Goal: Transaction & Acquisition: Purchase product/service

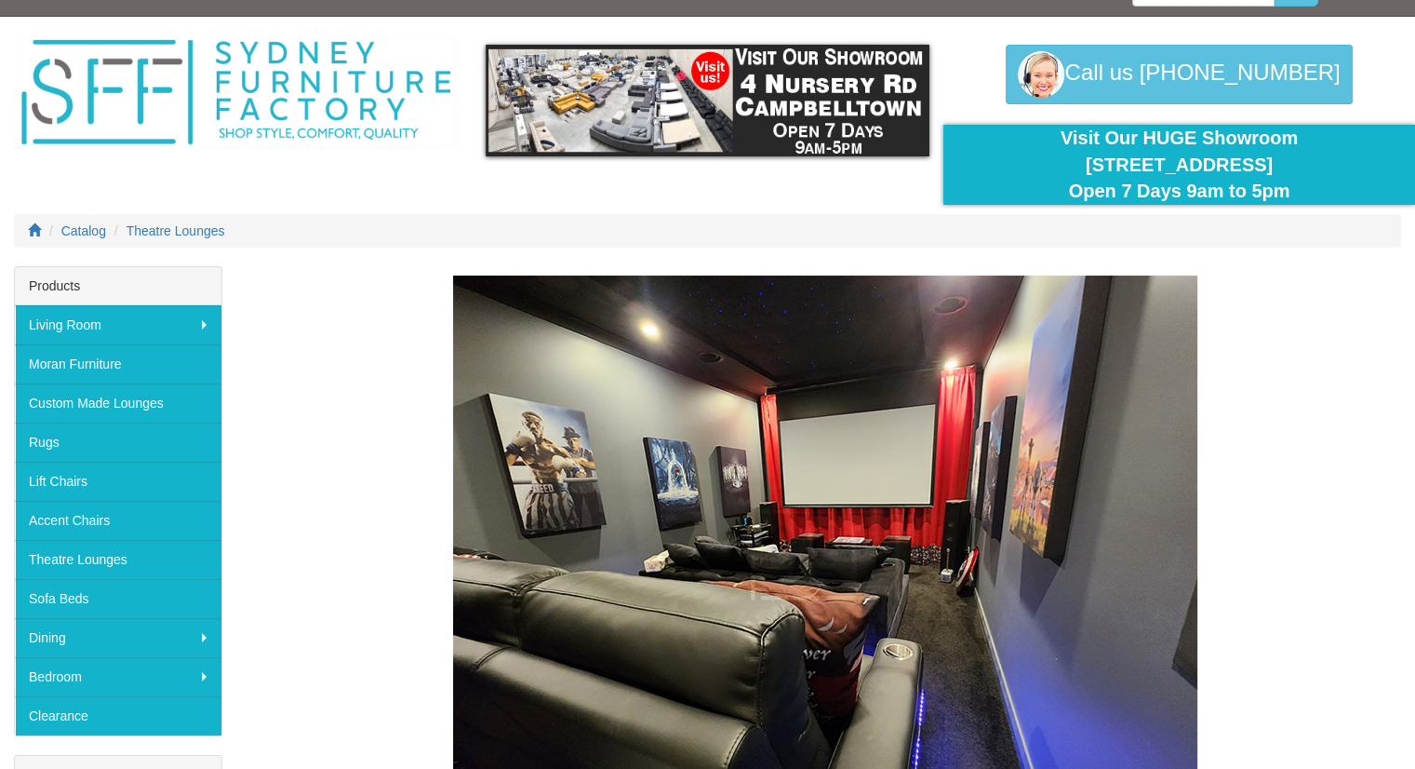
scroll to position [37, 0]
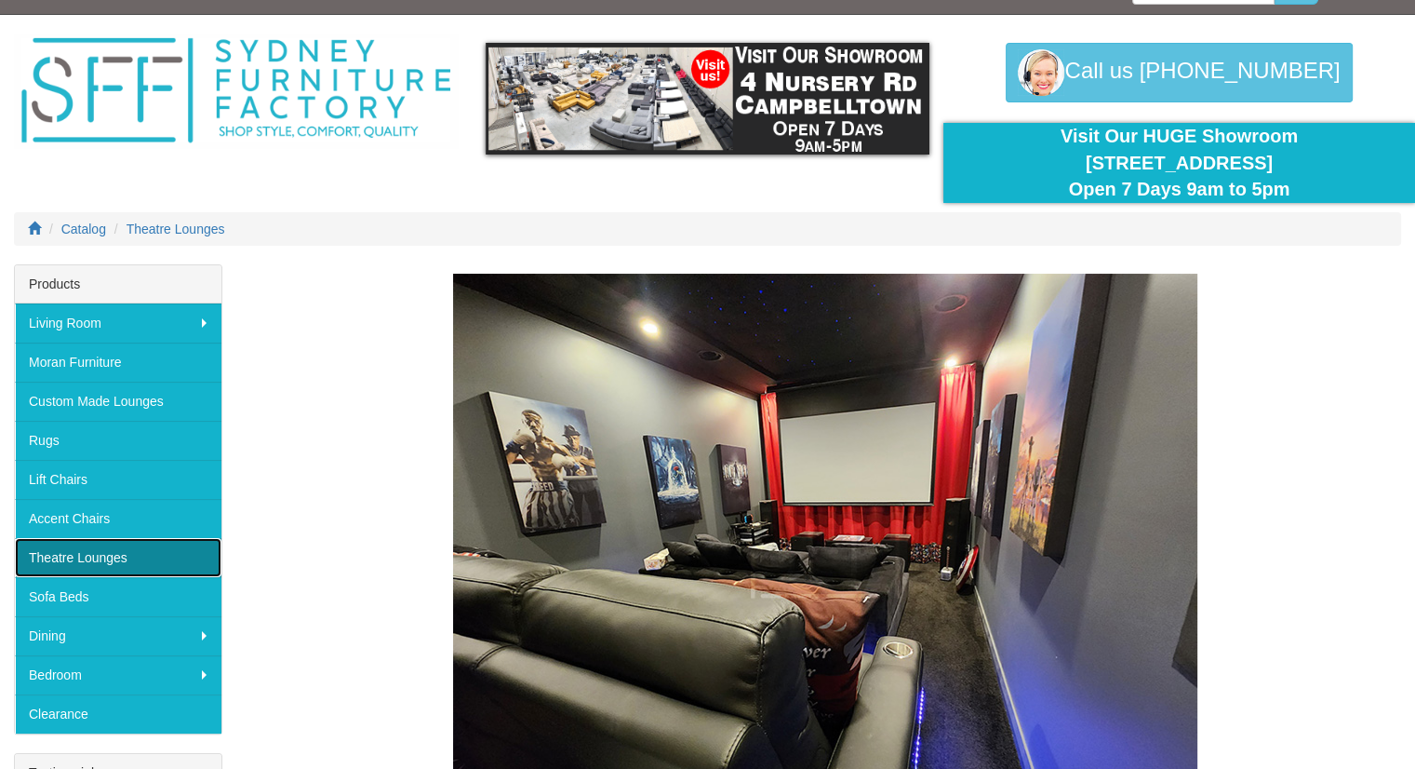
click at [109, 562] on link "Theatre Lounges" at bounding box center [118, 557] width 207 height 39
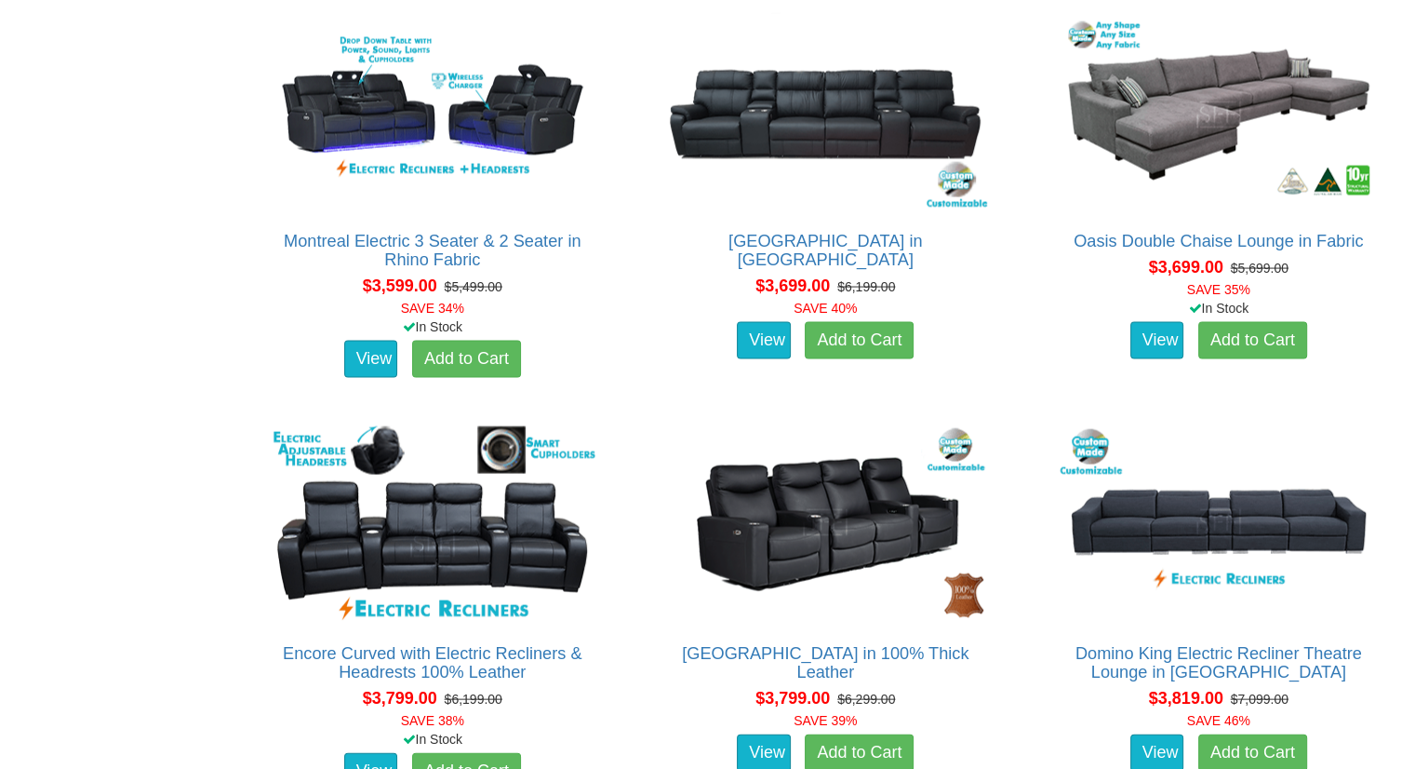
scroll to position [3836, 0]
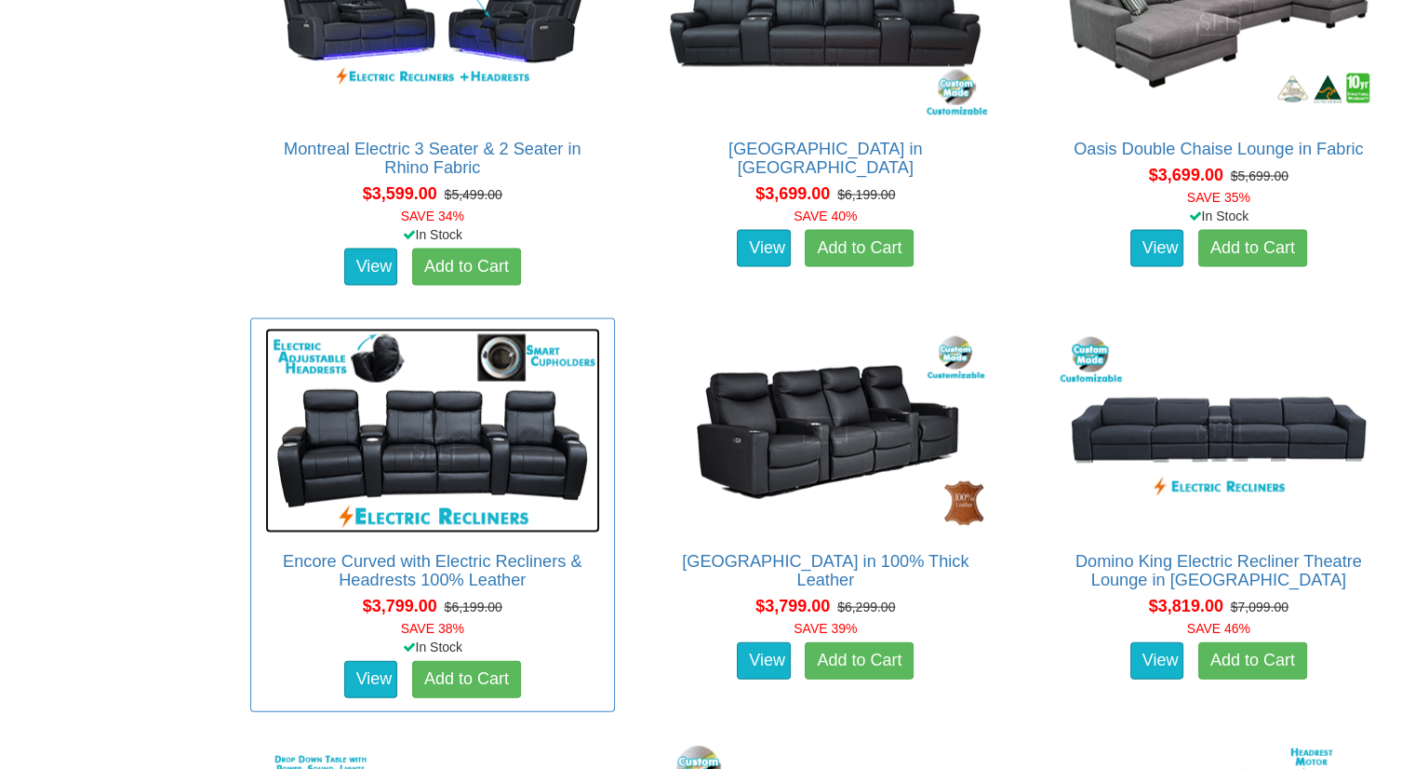
click at [449, 459] on img at bounding box center [432, 430] width 335 height 205
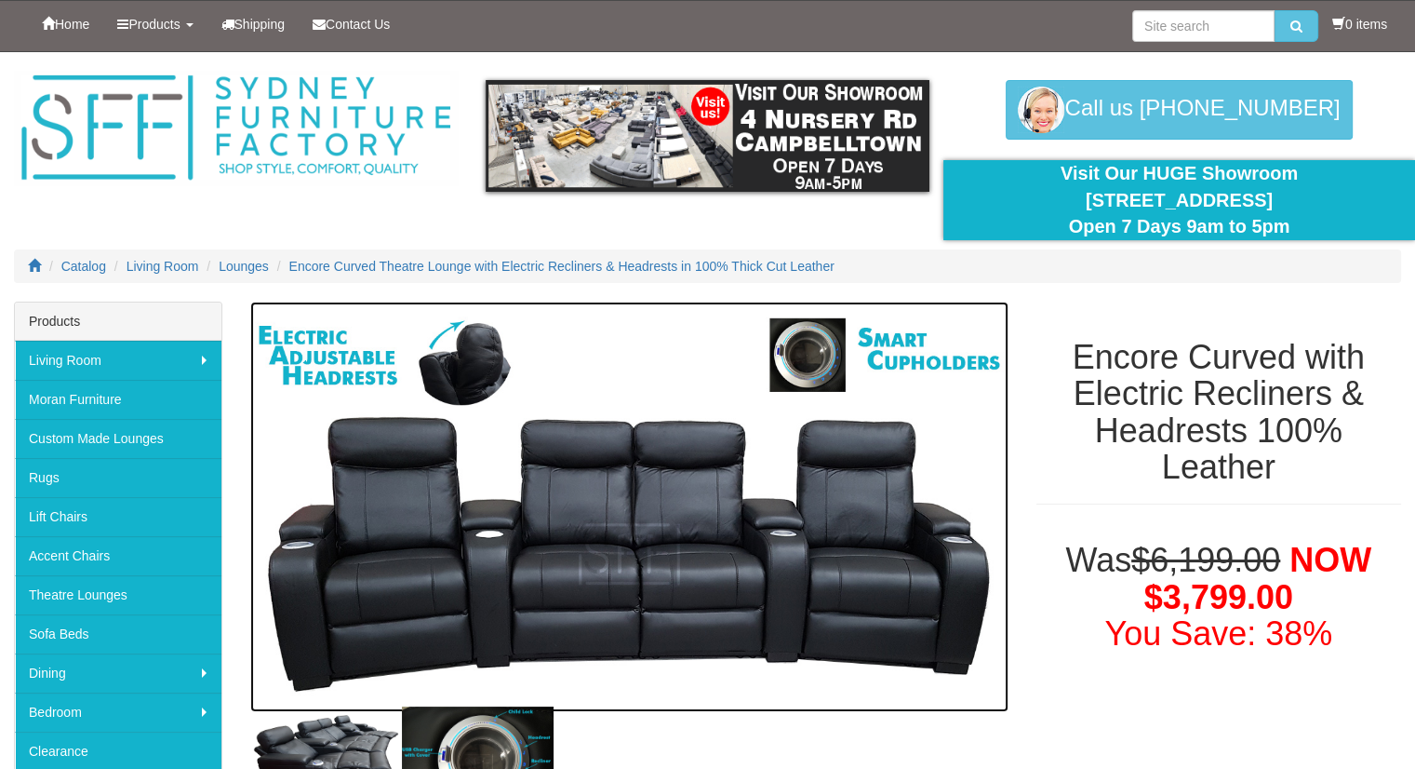
click at [598, 556] on img at bounding box center [629, 506] width 758 height 410
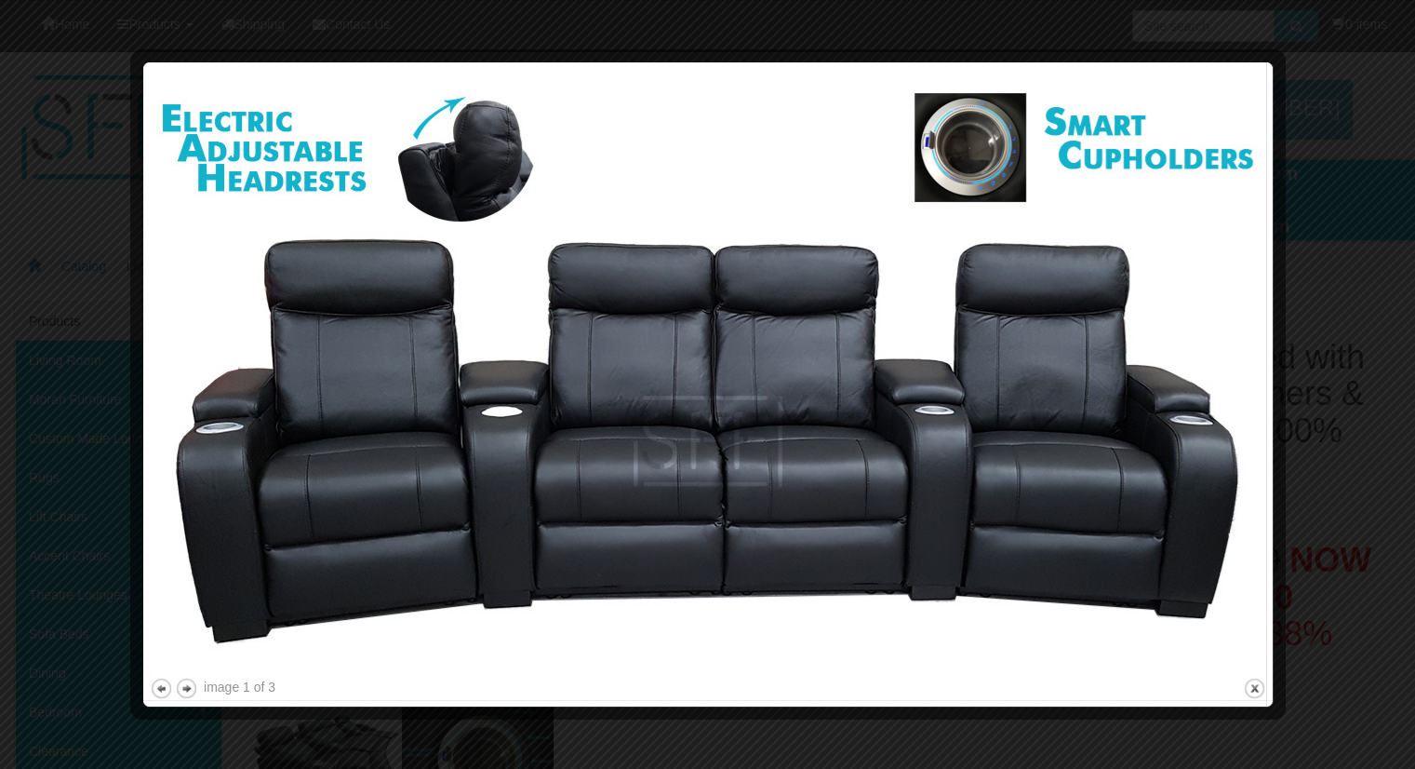
click at [1381, 154] on div at bounding box center [707, 384] width 1415 height 769
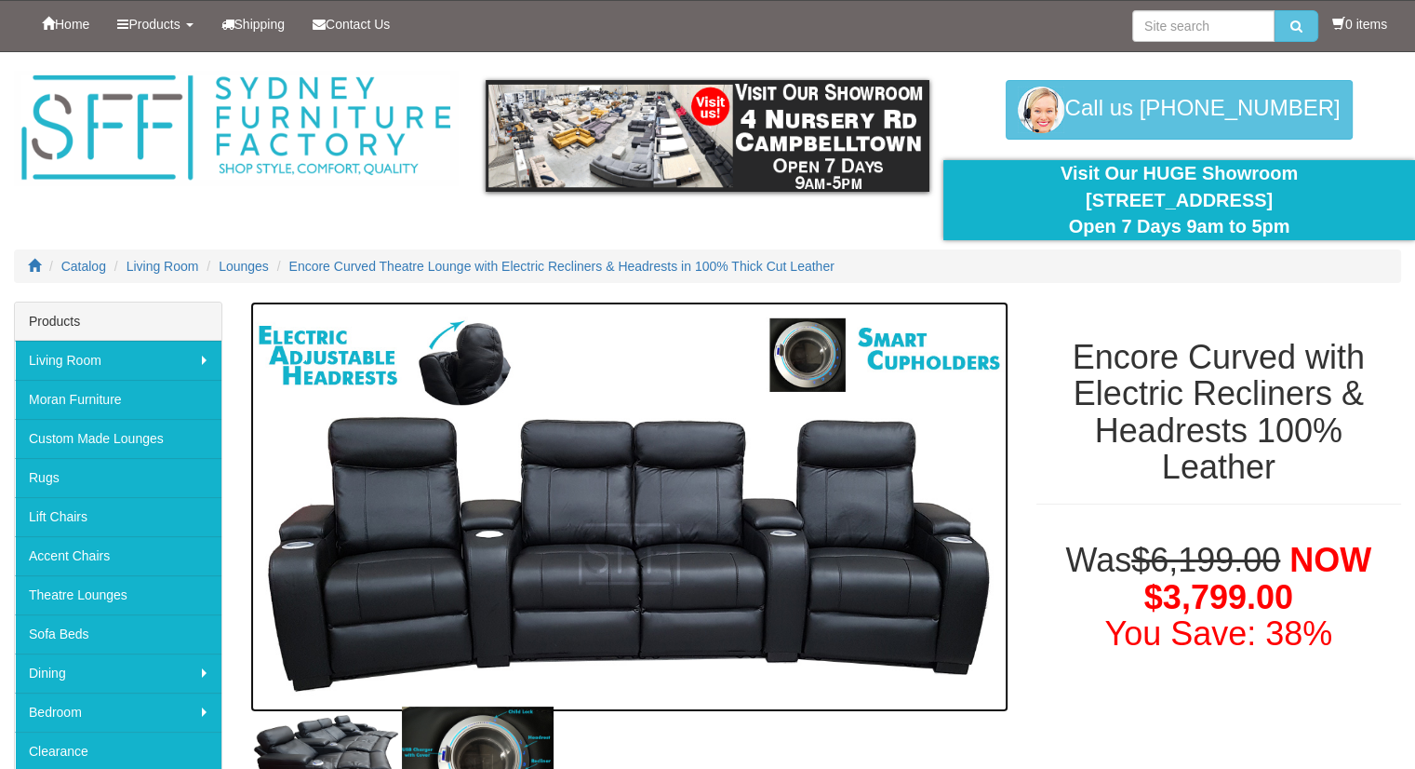
scroll to position [672, 0]
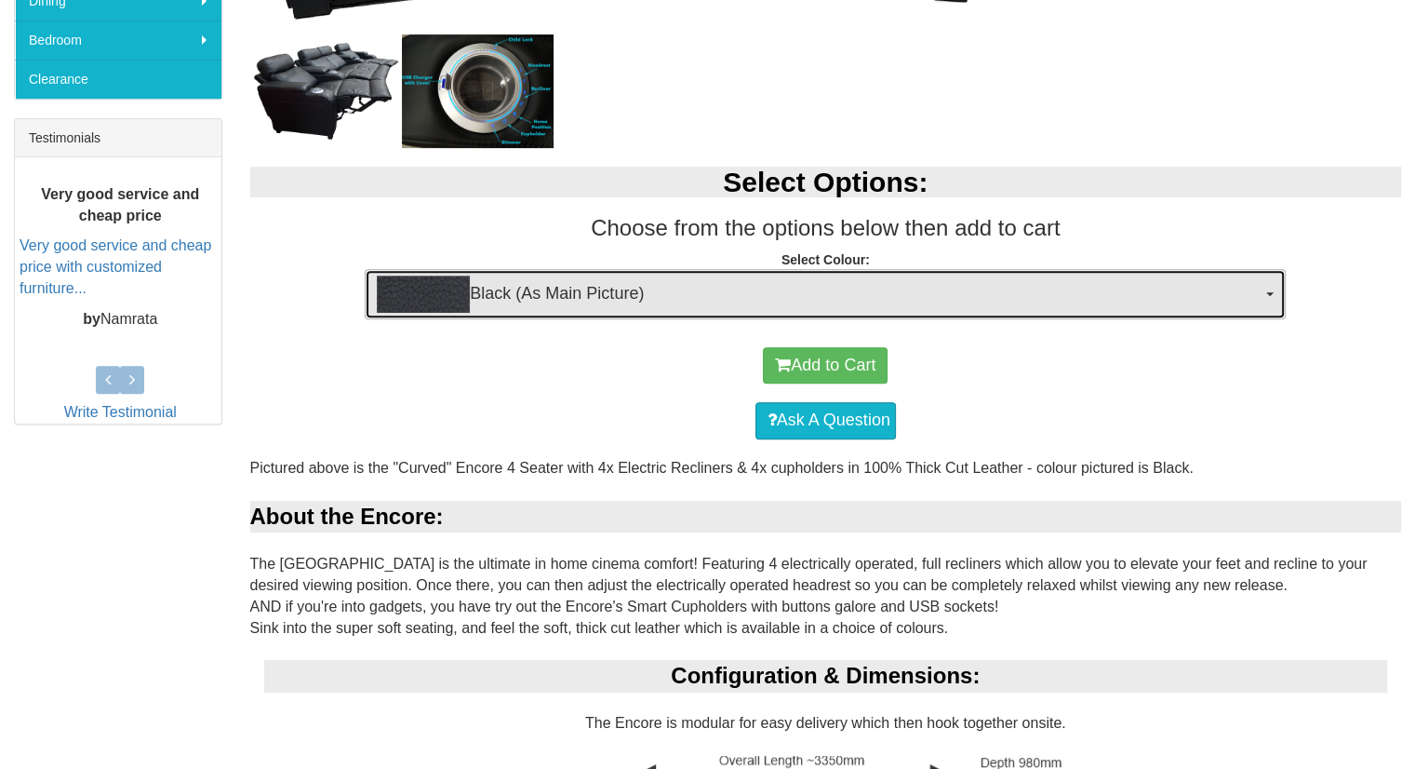
click at [1139, 275] on span "Black (As Main Picture)" at bounding box center [819, 293] width 885 height 37
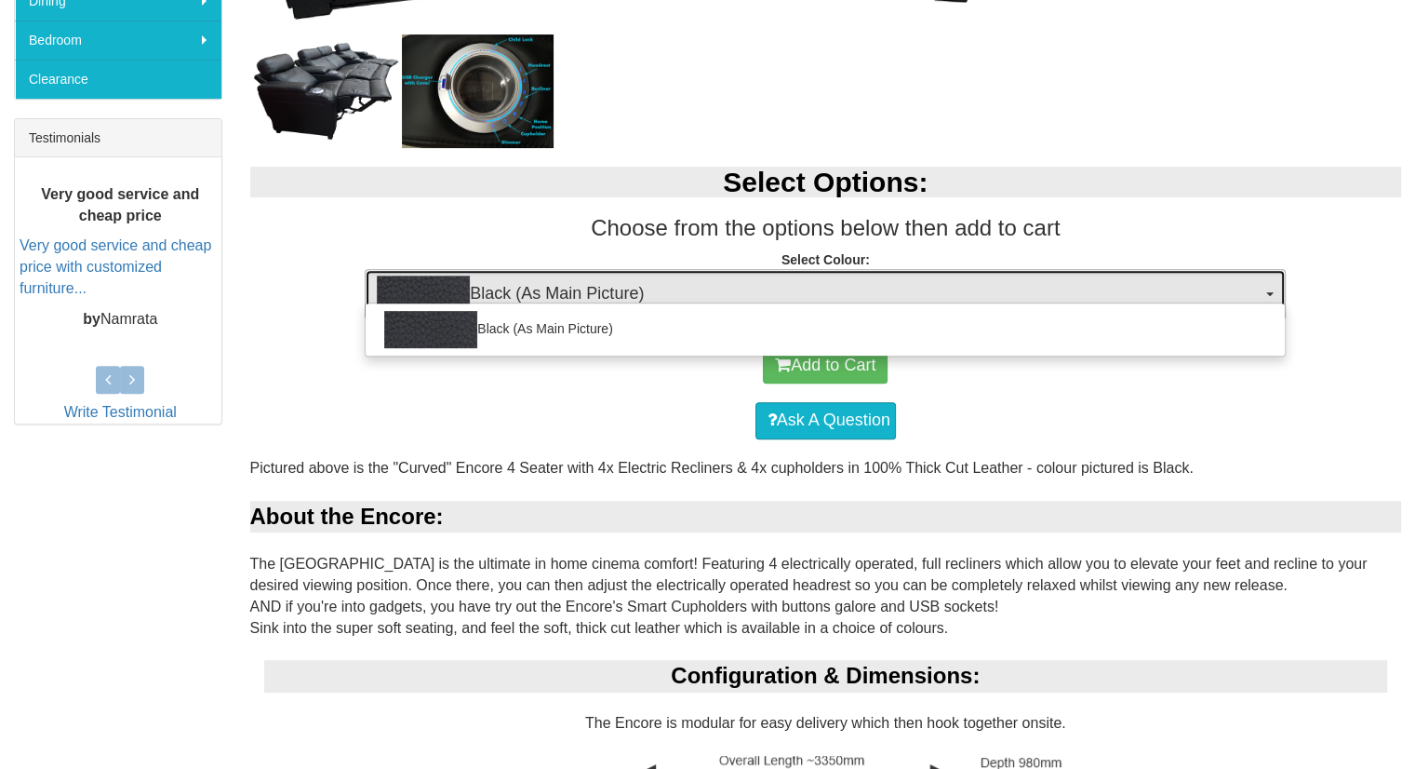
click at [1139, 275] on span "Black (As Main Picture)" at bounding box center [819, 293] width 885 height 37
click at [1277, 444] on div "Ask A Question" at bounding box center [826, 421] width 1133 height 56
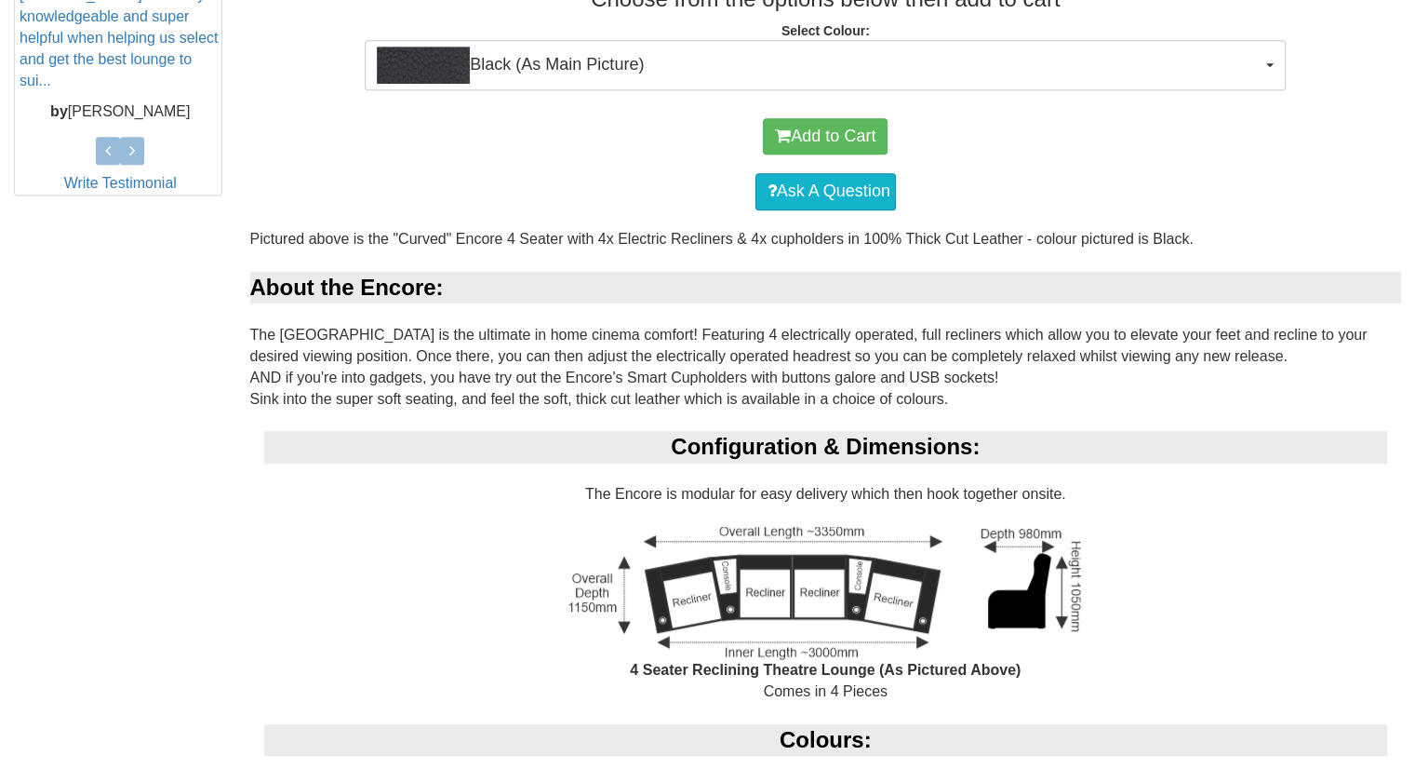
scroll to position [970, 0]
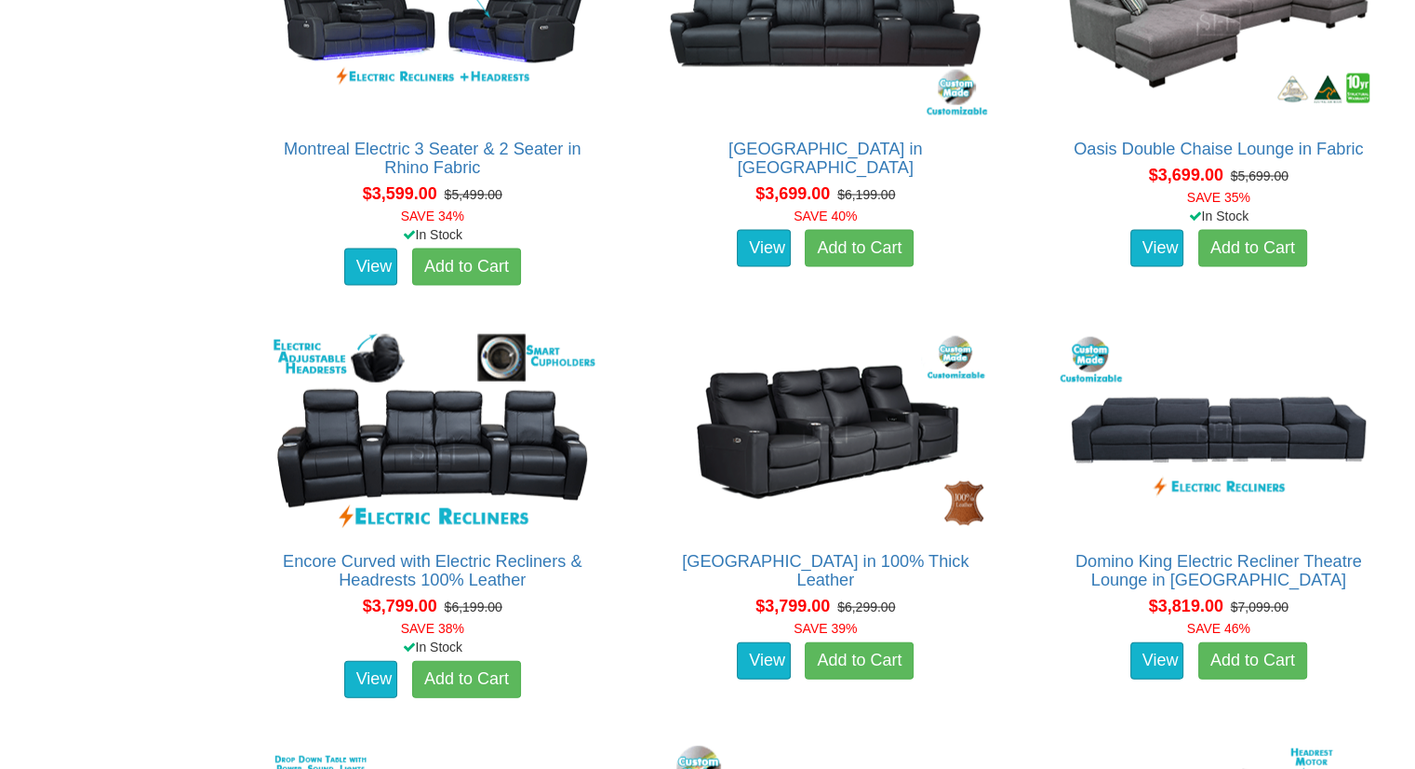
scroll to position [4507, 0]
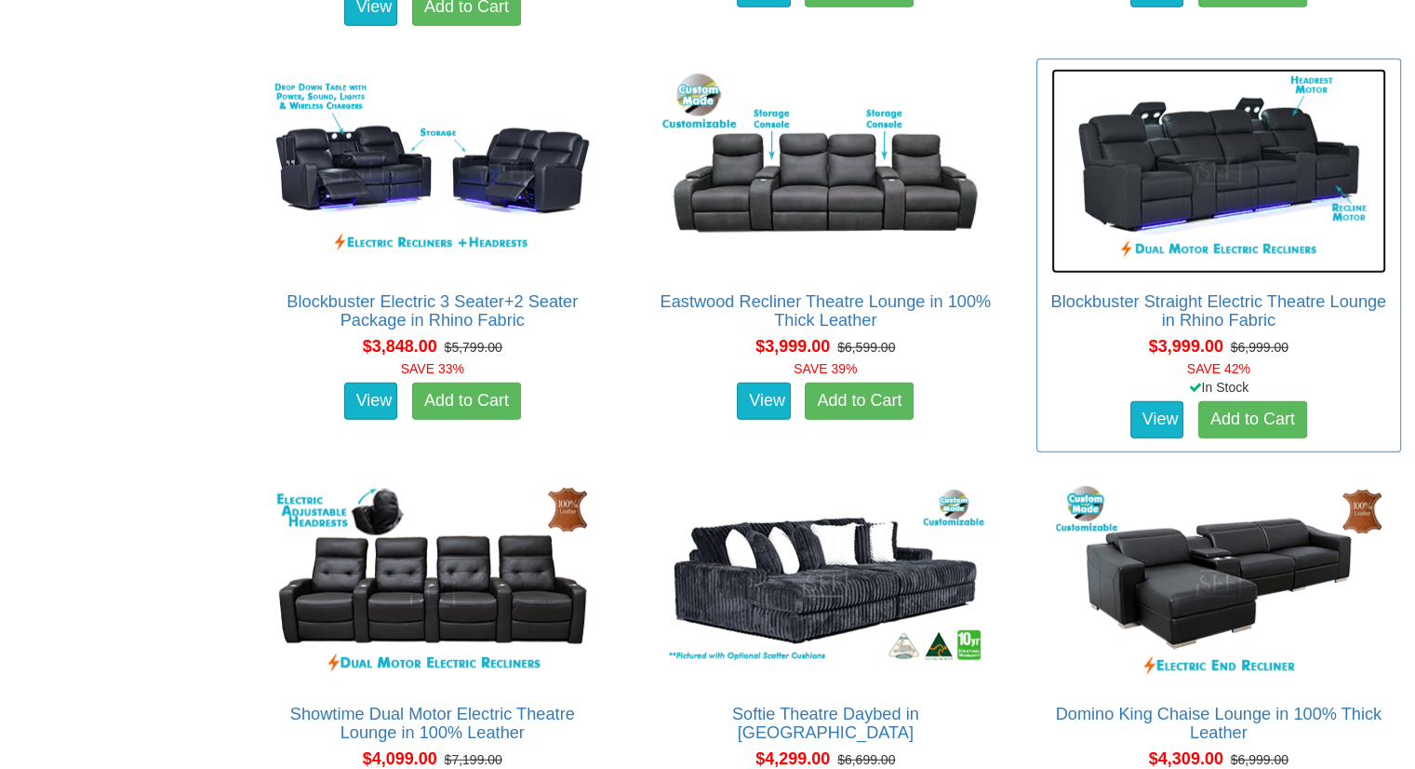
click at [1202, 180] on img at bounding box center [1218, 171] width 335 height 205
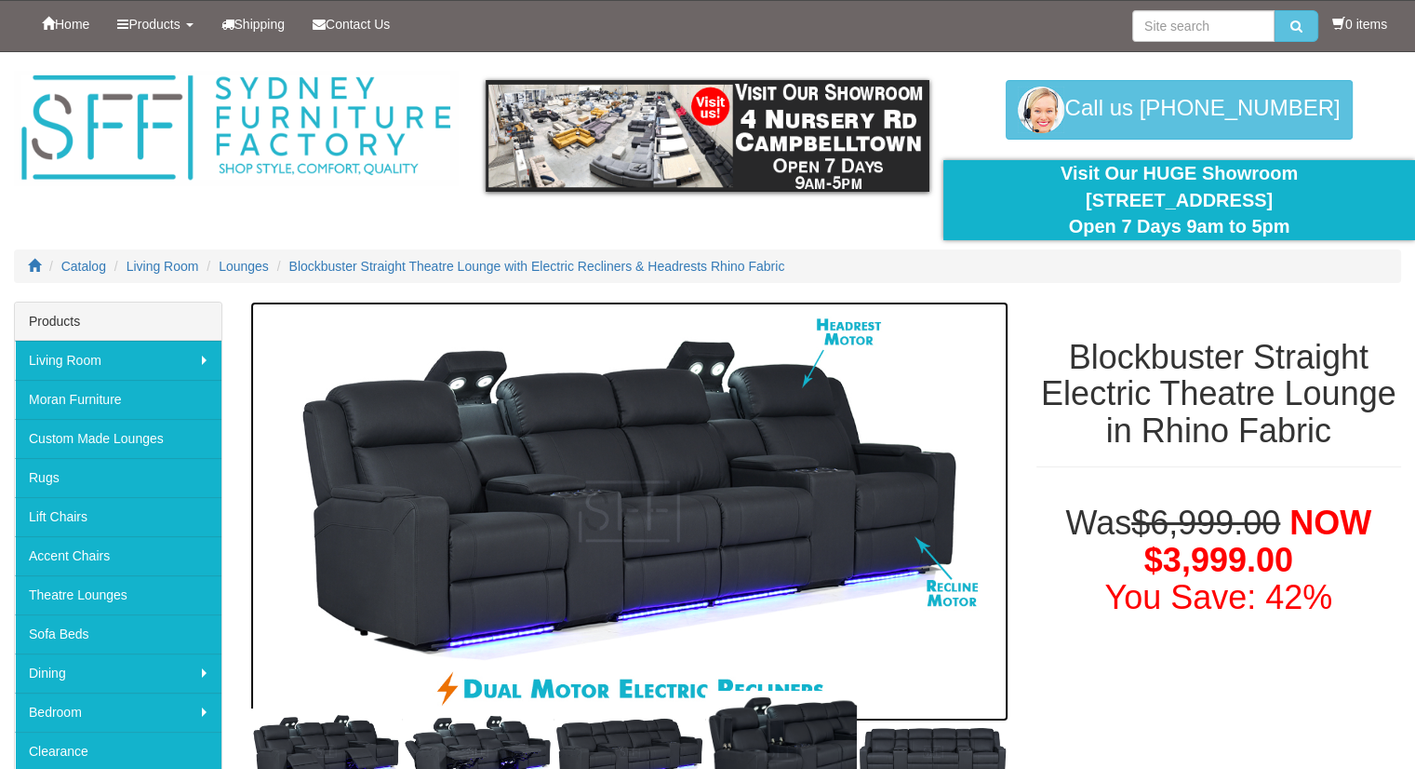
click at [711, 544] on img at bounding box center [629, 511] width 758 height 420
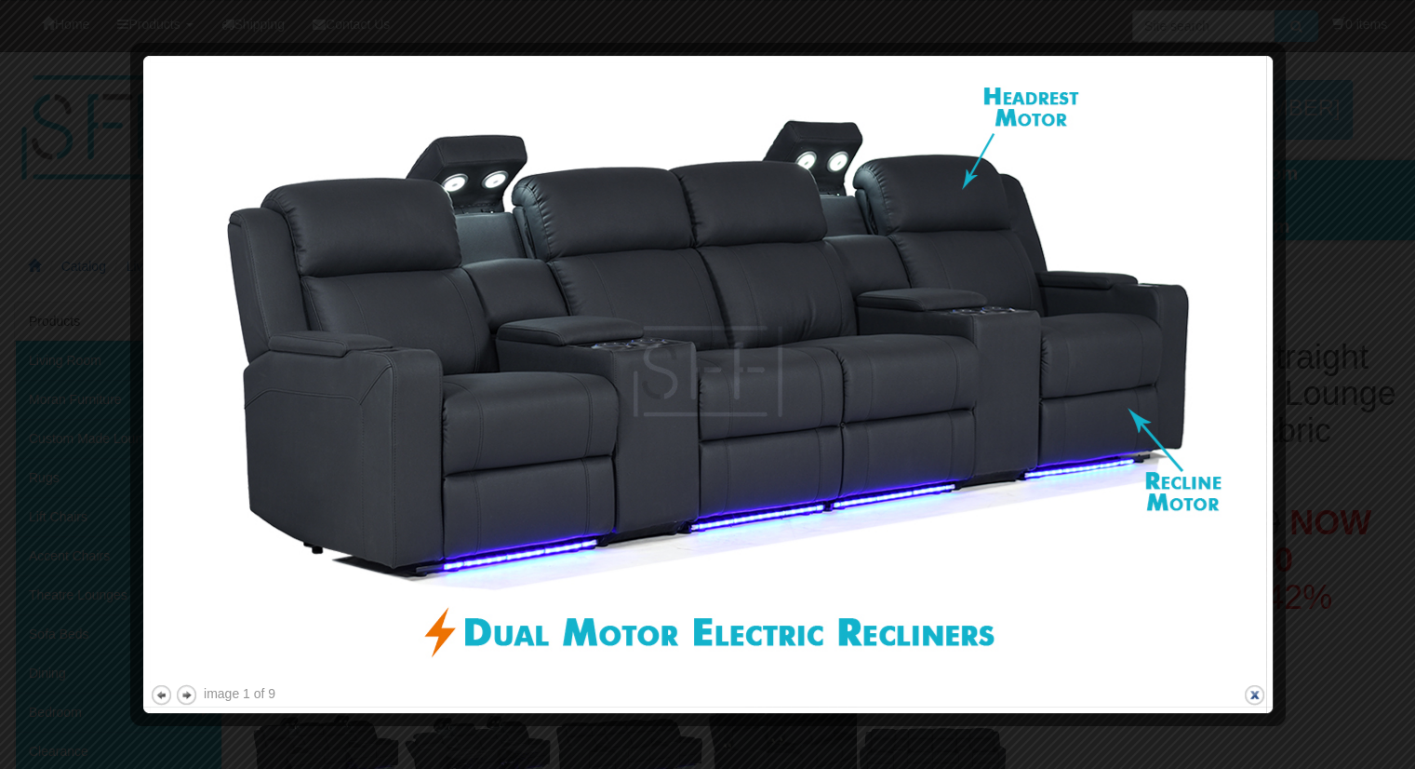
click at [1256, 693] on button "close" at bounding box center [1254, 694] width 23 height 23
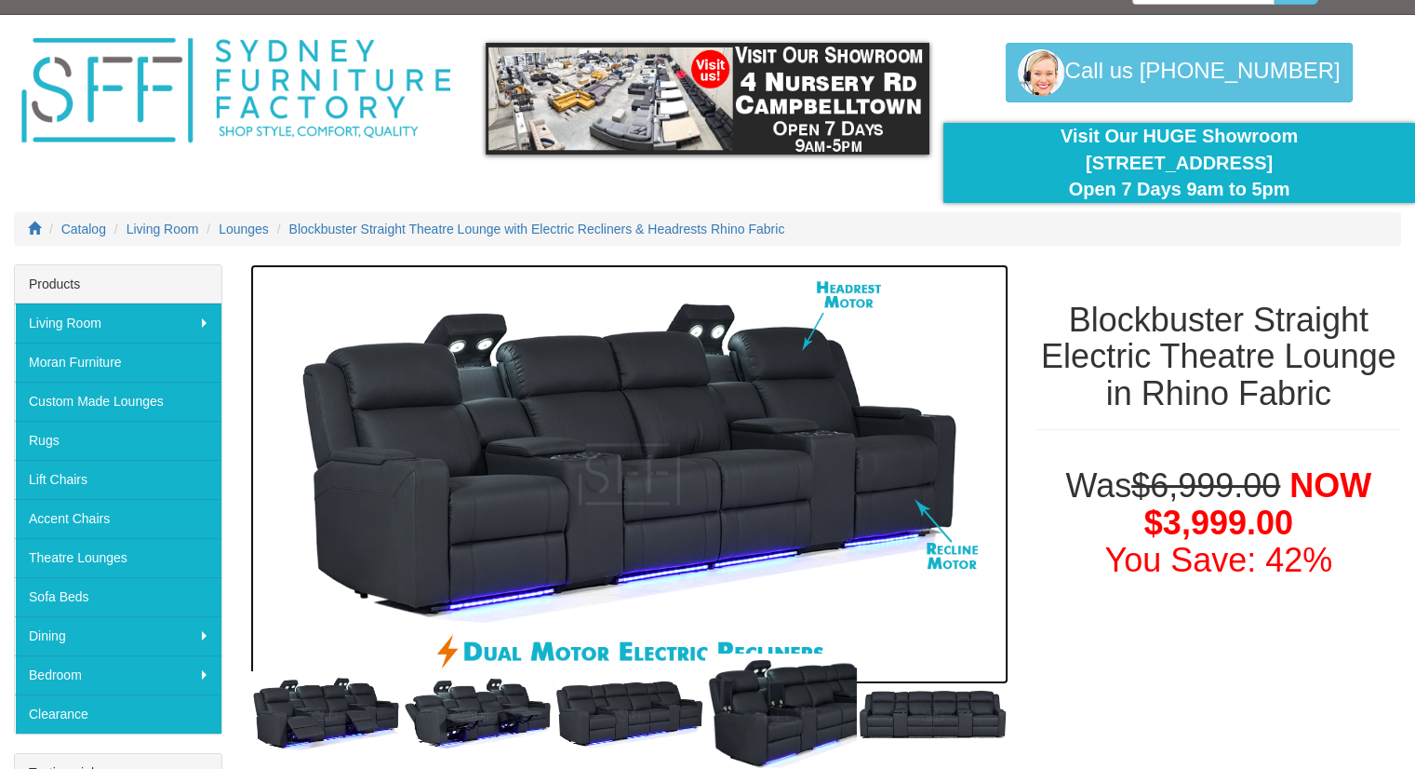
scroll to position [709, 0]
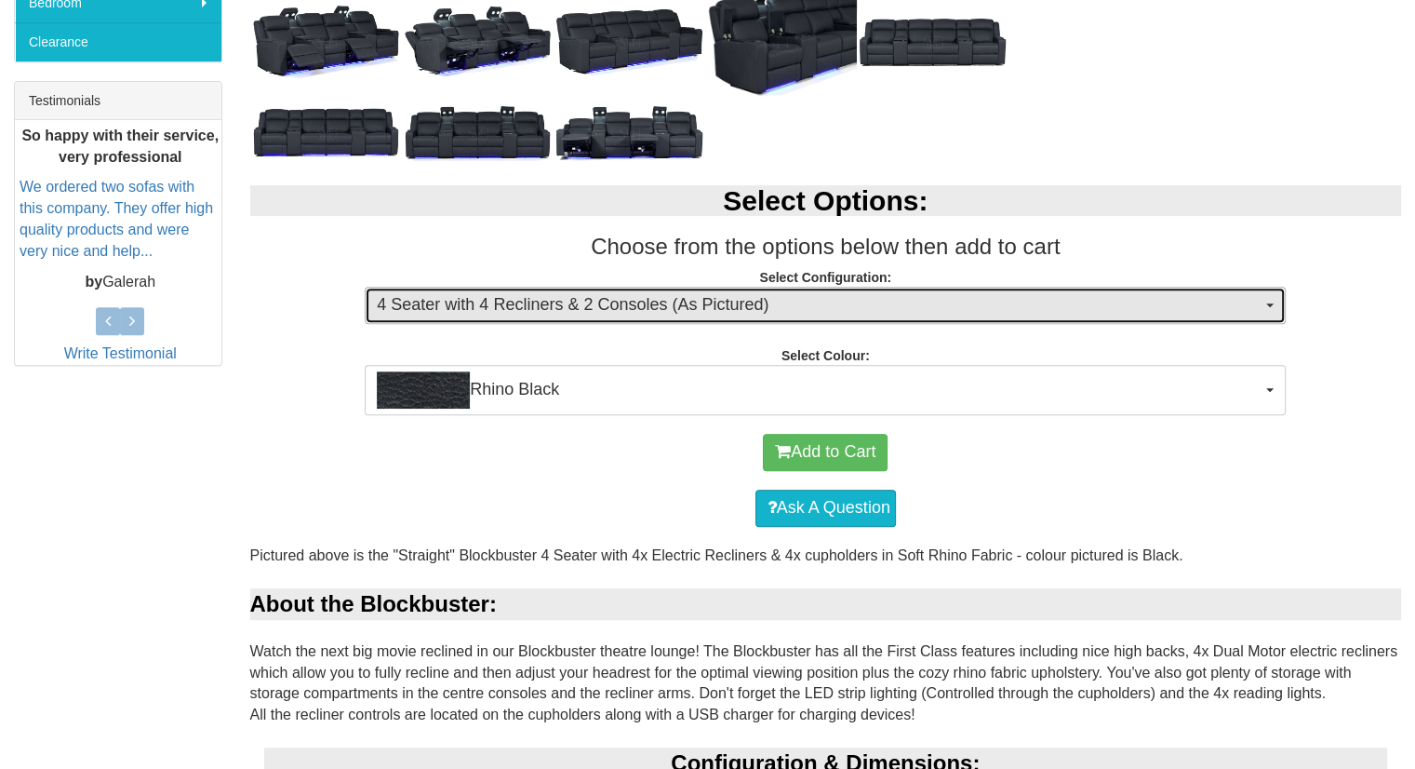
click at [744, 306] on span "4 Seater with 4 Recliners & 2 Consoles (As Pictured)" at bounding box center [819, 305] width 885 height 24
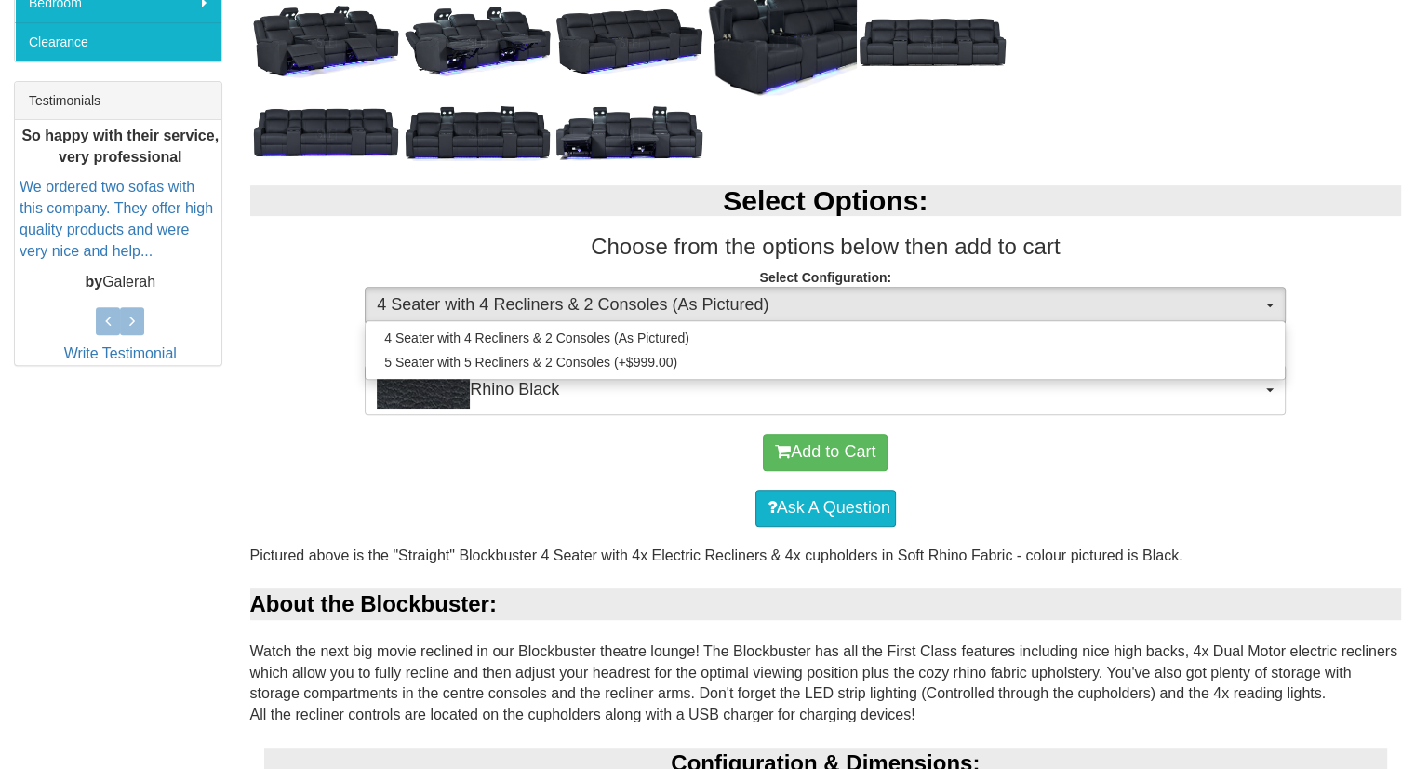
click at [251, 475] on div "Add to Cart Ask A Question" at bounding box center [826, 479] width 1152 height 129
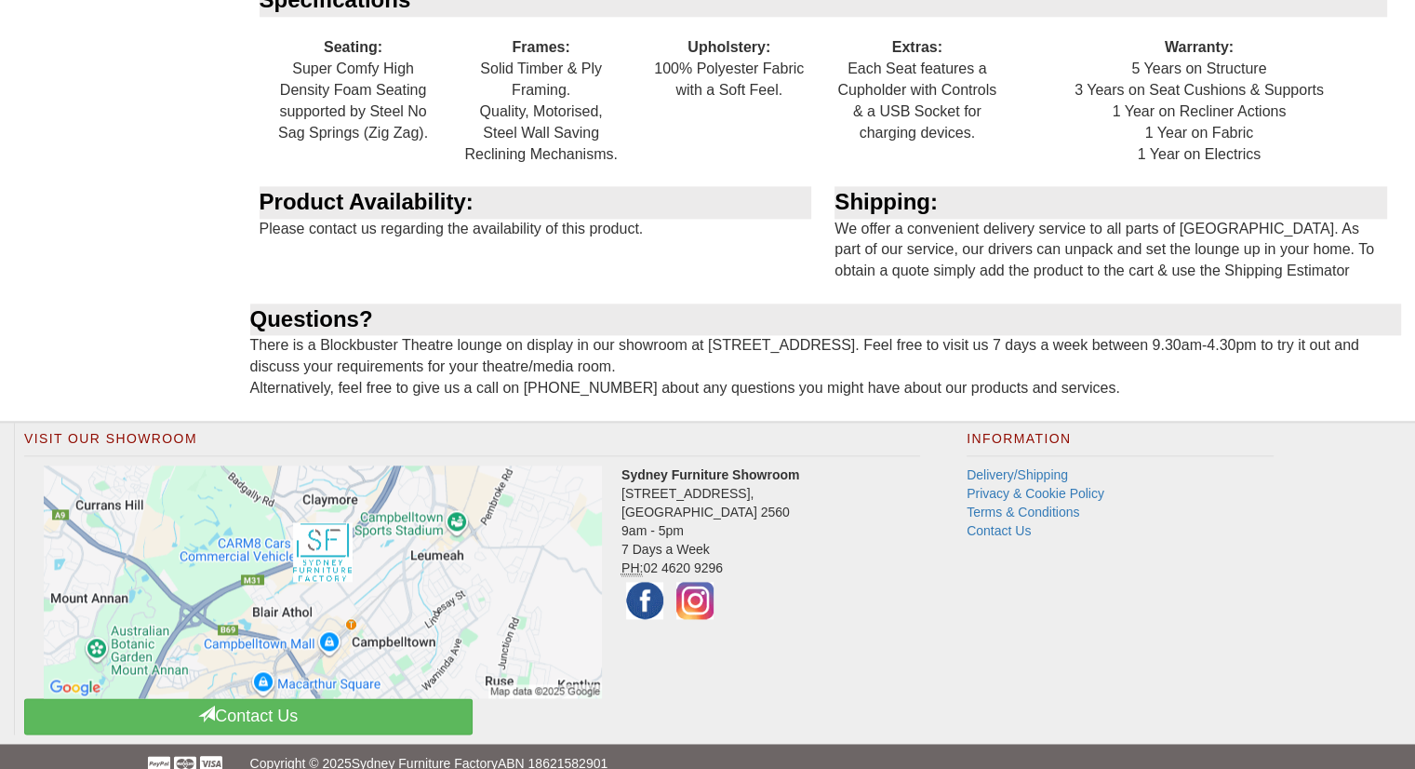
scroll to position [2404, 0]
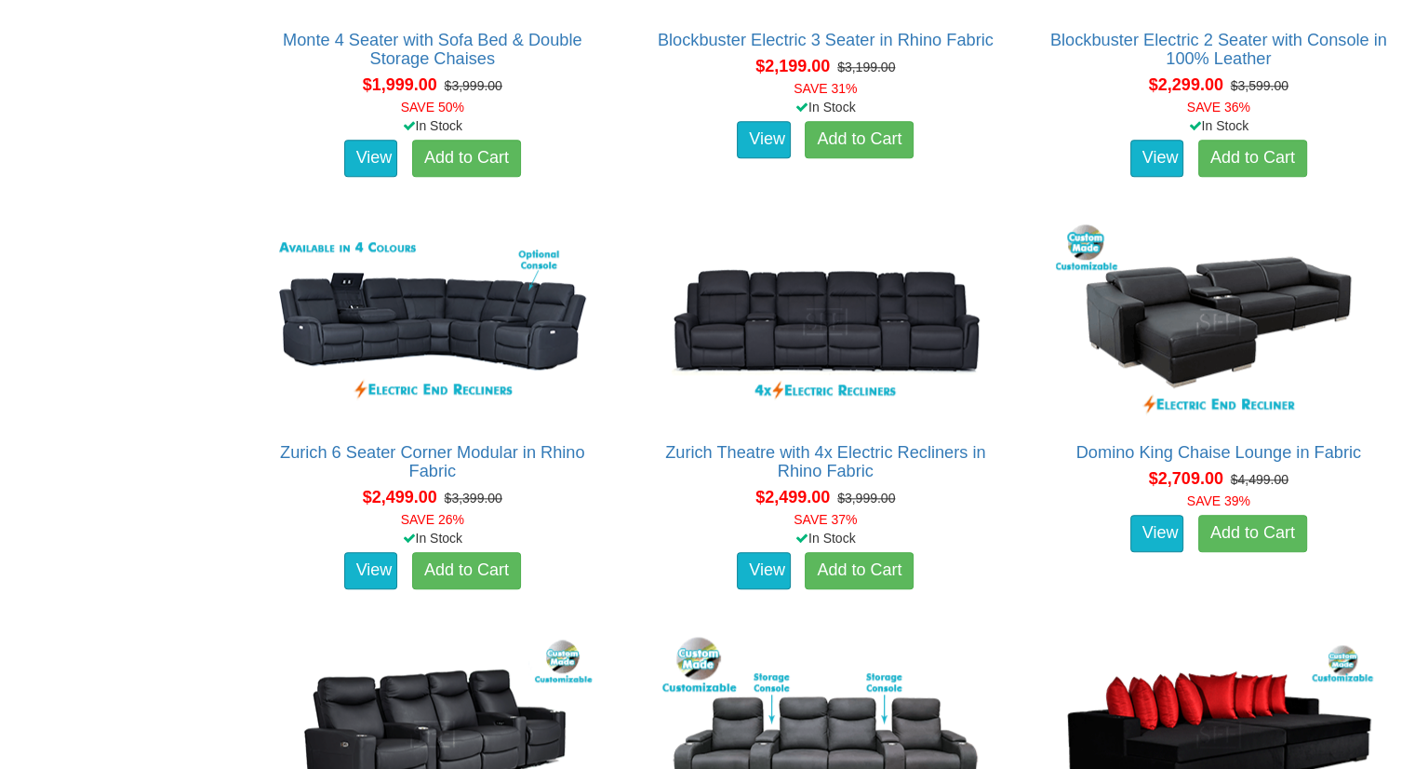
scroll to position [2016, 0]
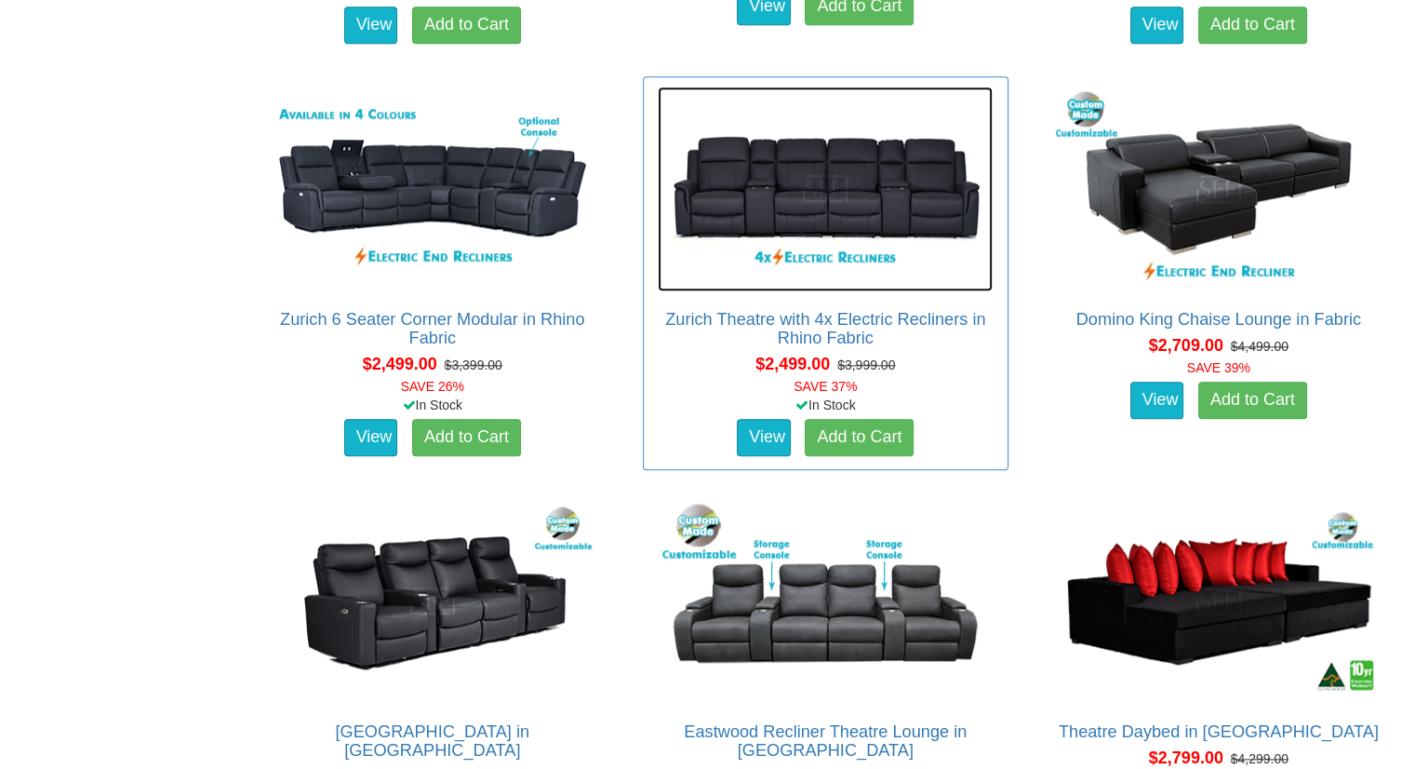
click at [829, 209] on img at bounding box center [825, 189] width 335 height 205
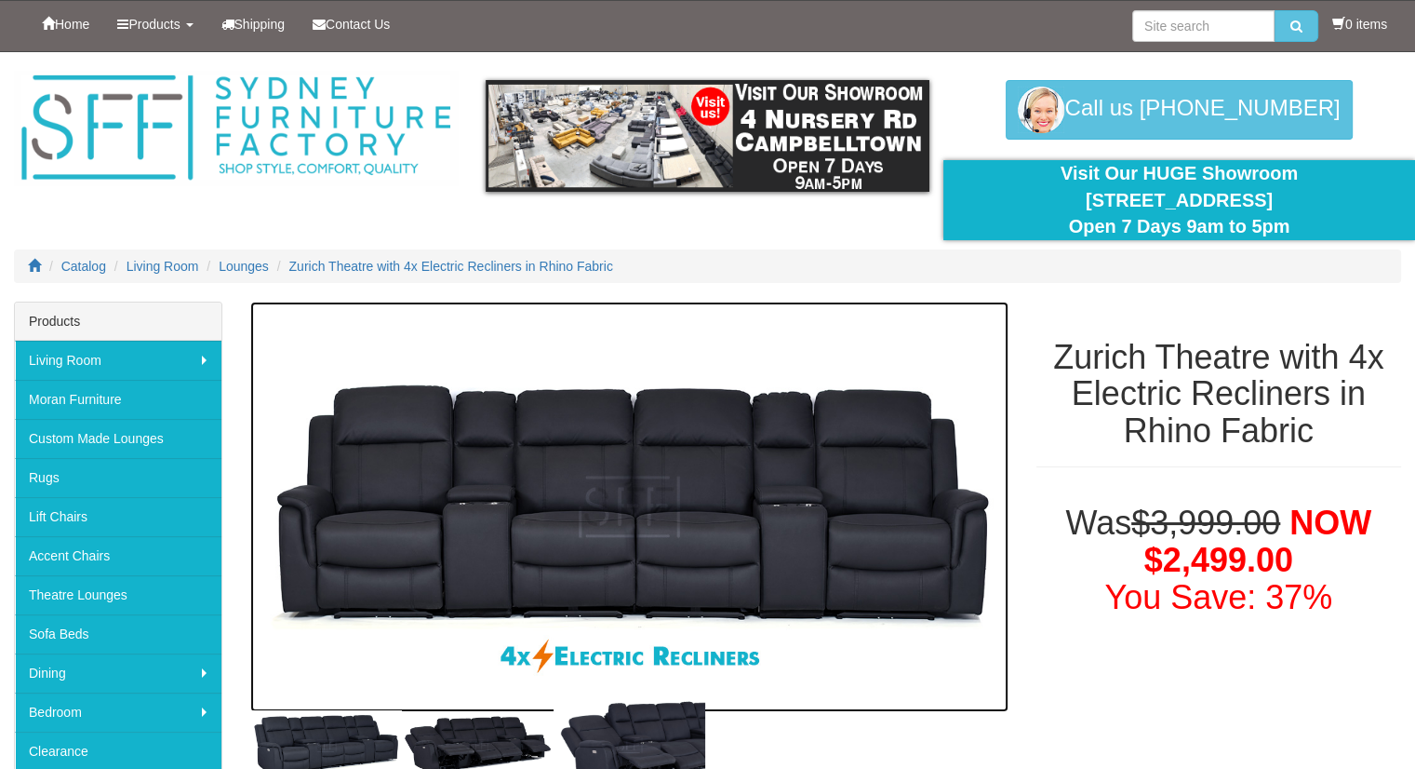
click at [670, 514] on img at bounding box center [629, 506] width 758 height 410
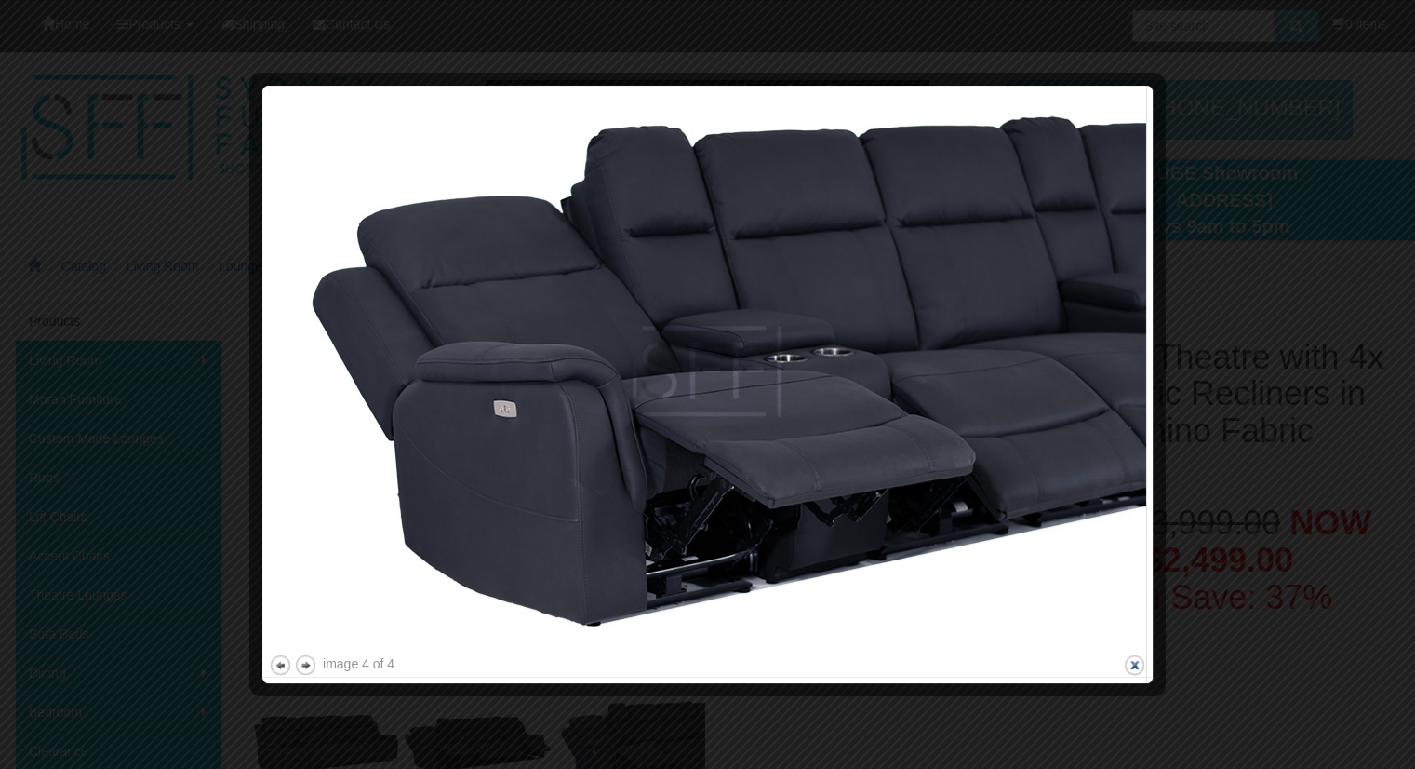
click at [1131, 673] on button "close" at bounding box center [1134, 664] width 23 height 23
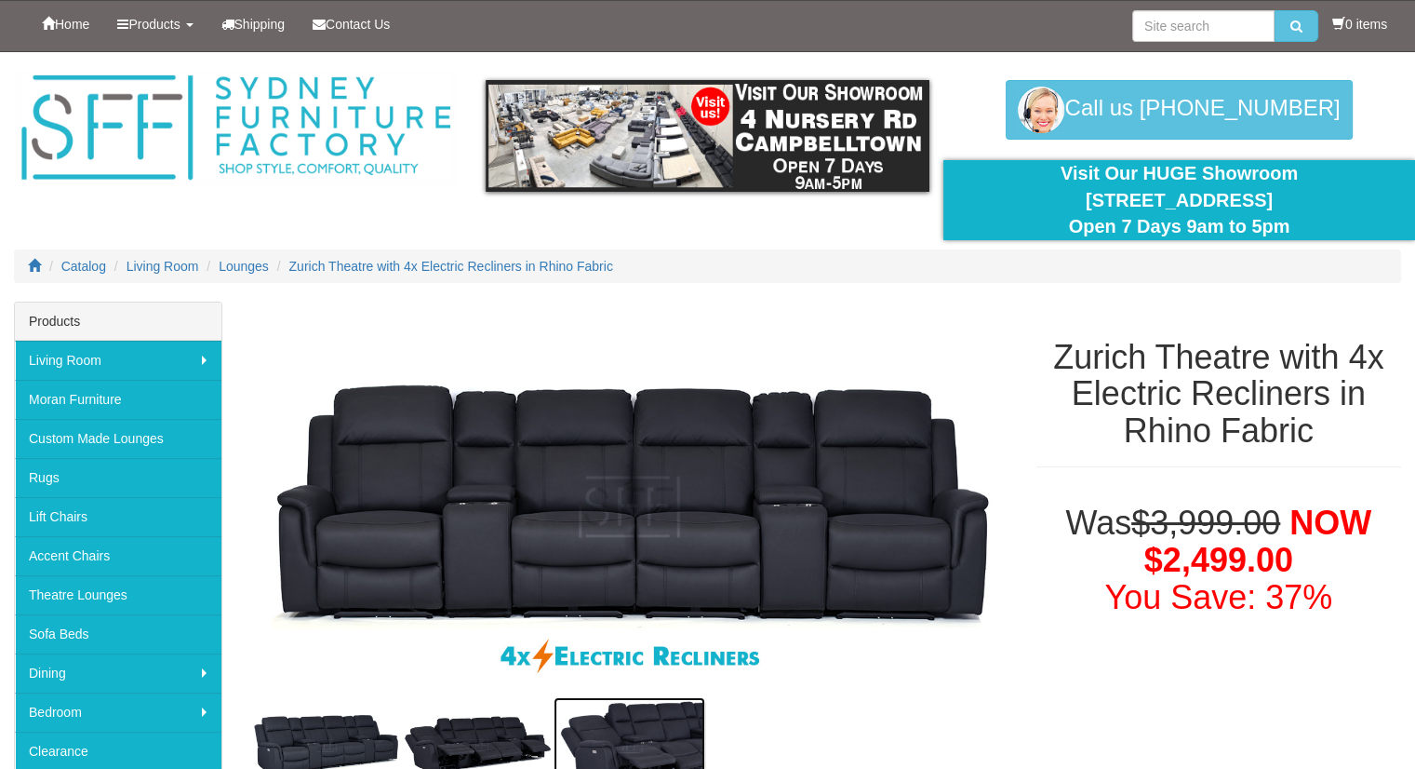
scroll to position [23, 0]
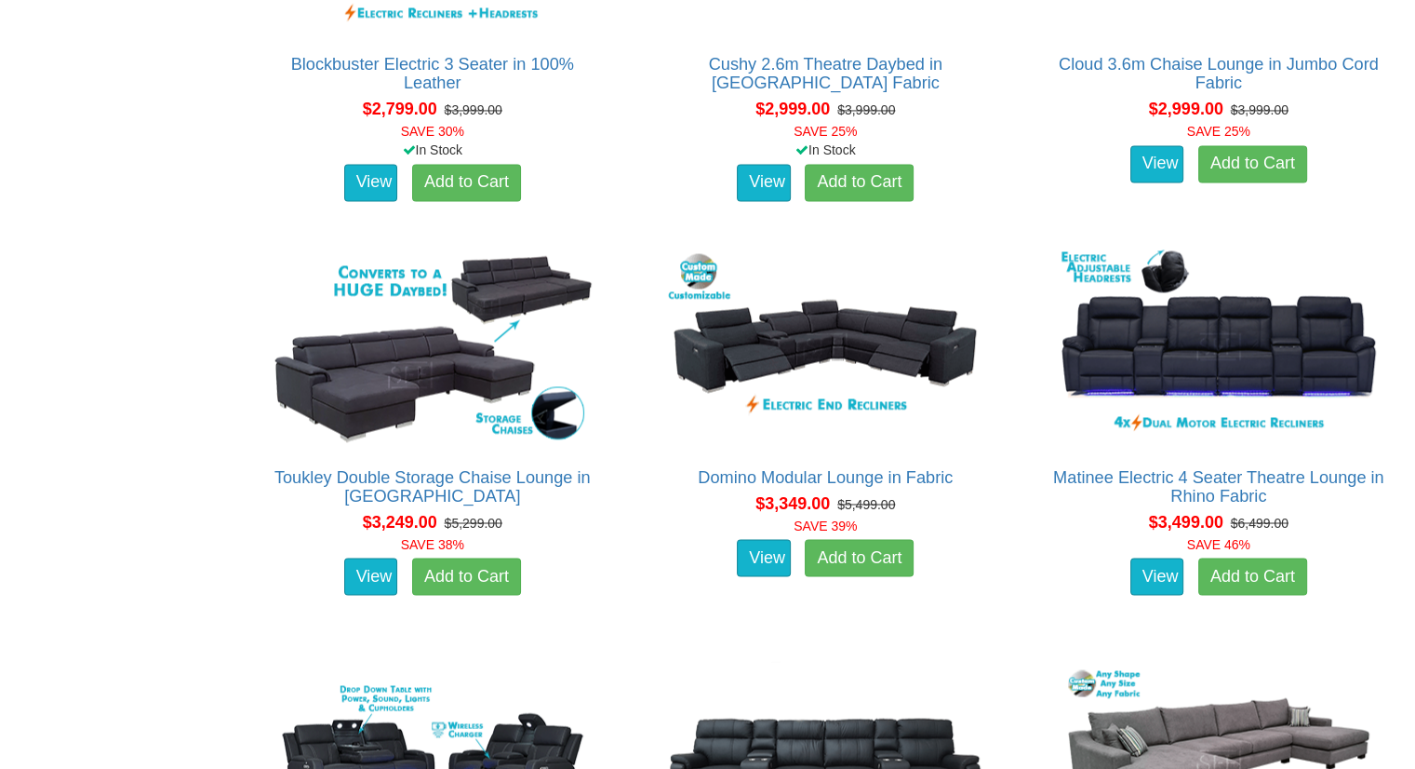
scroll to position [3133, 0]
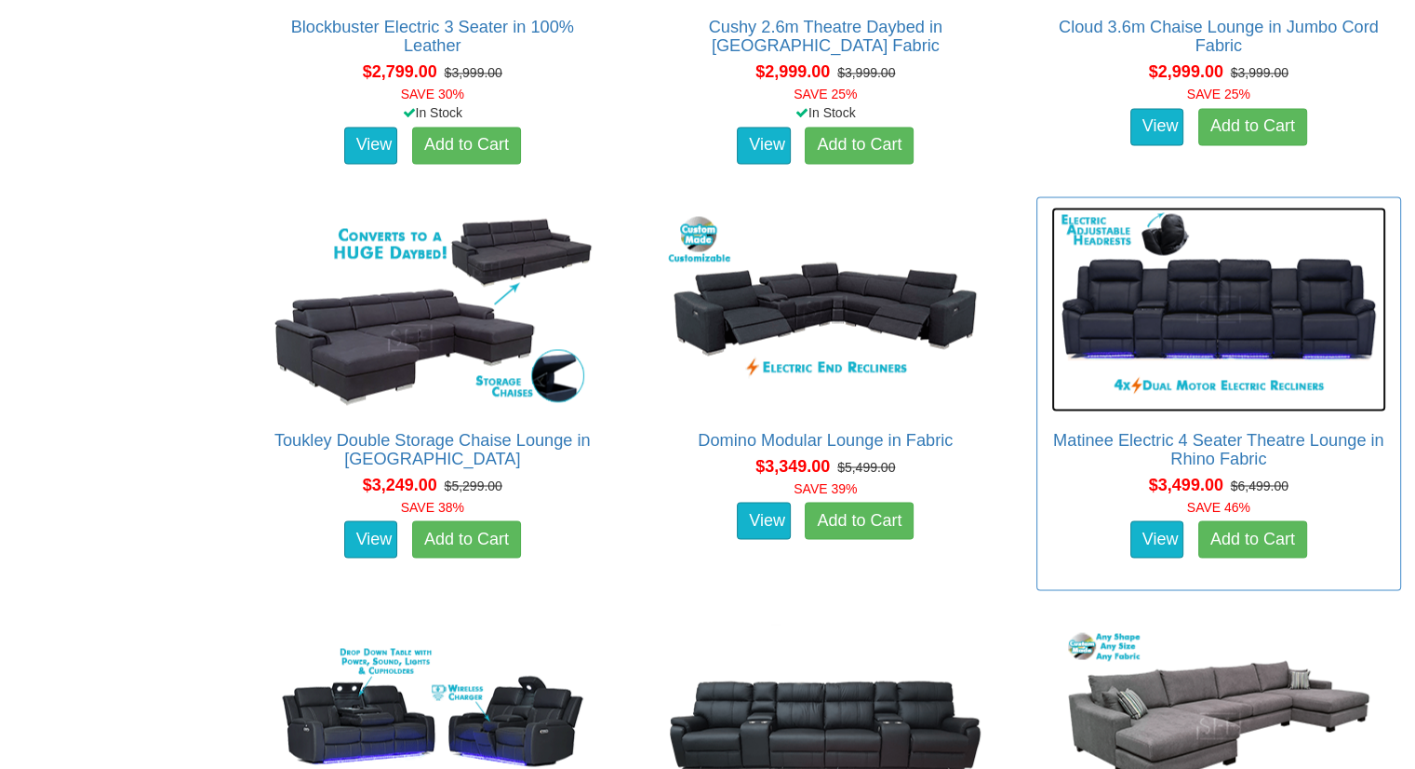
click at [1198, 290] on img at bounding box center [1218, 309] width 335 height 205
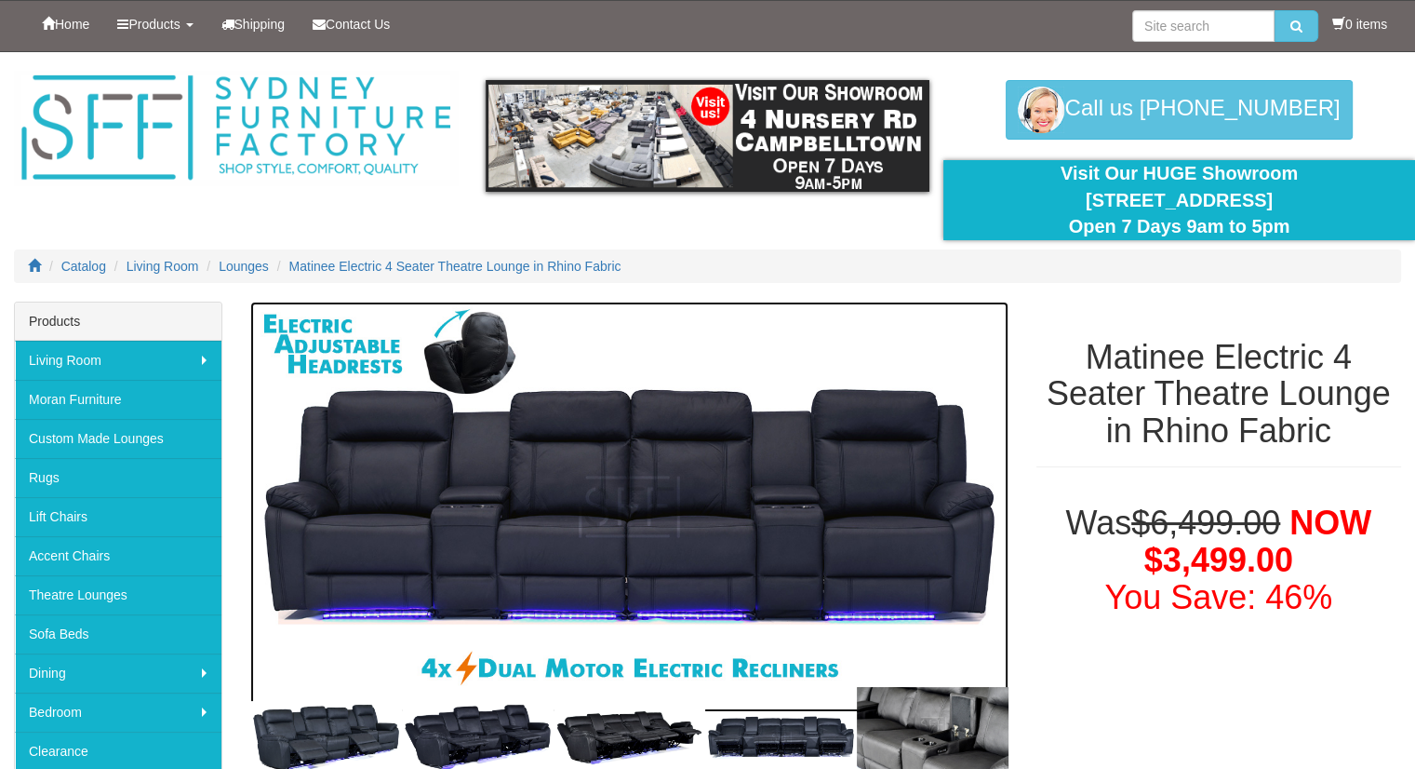
click at [688, 572] on img at bounding box center [629, 506] width 758 height 410
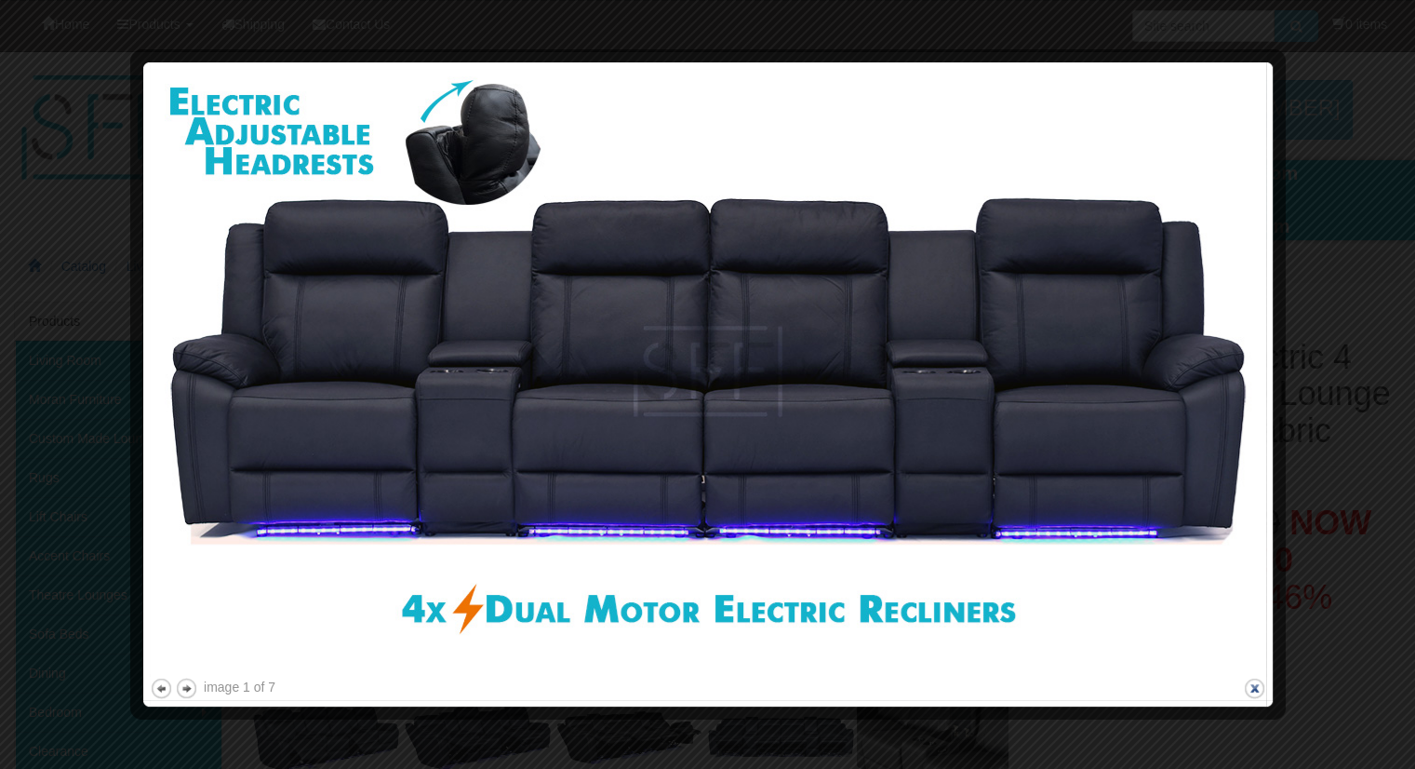
click at [1257, 689] on button "close" at bounding box center [1254, 687] width 23 height 23
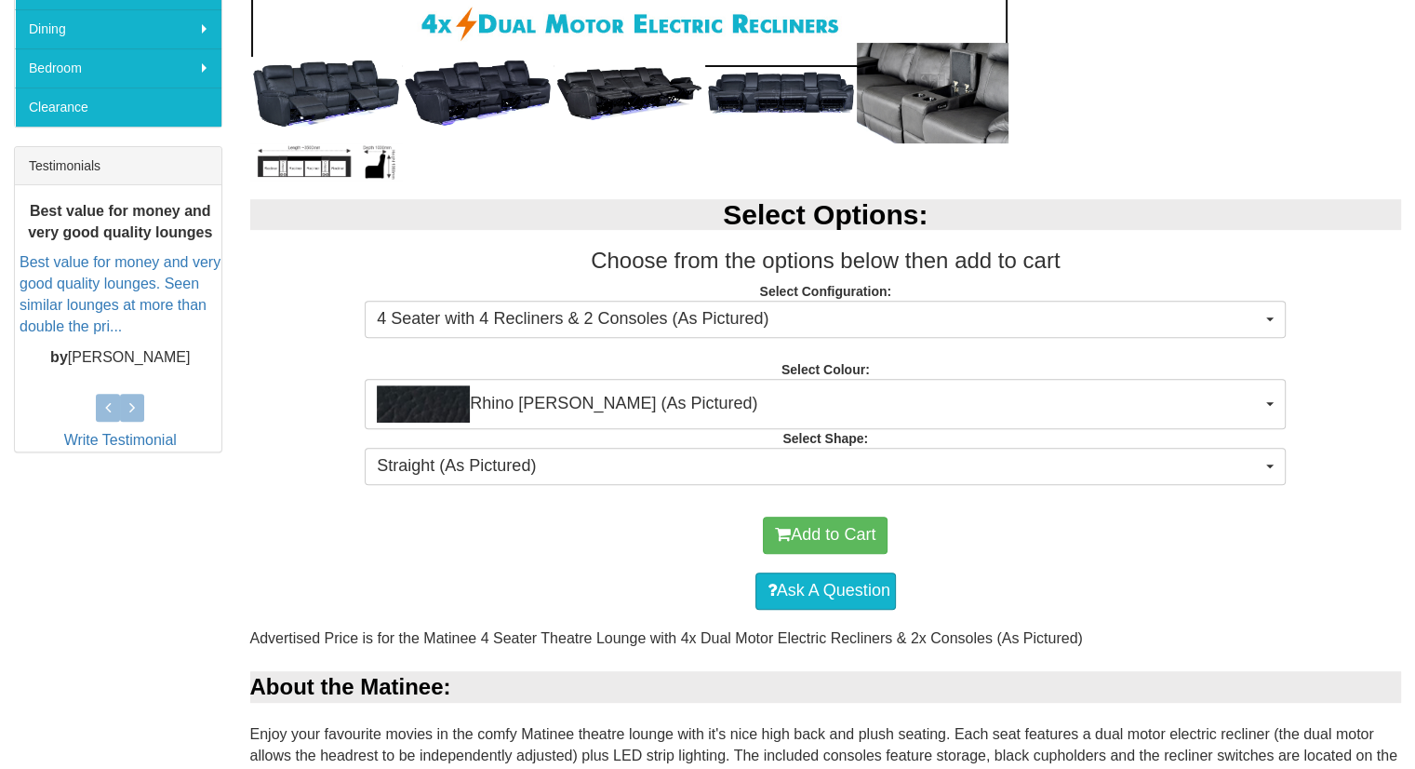
scroll to position [672, 0]
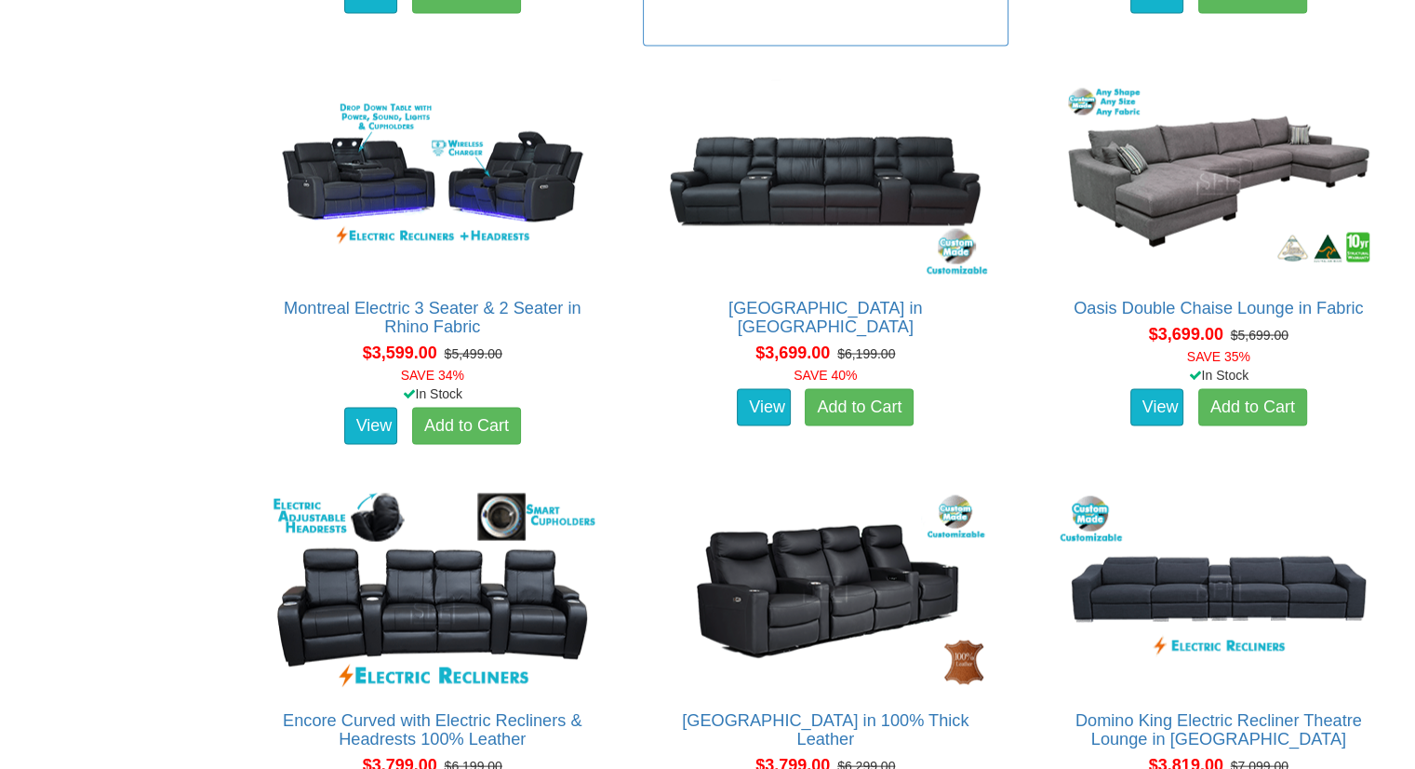
scroll to position [3580, 0]
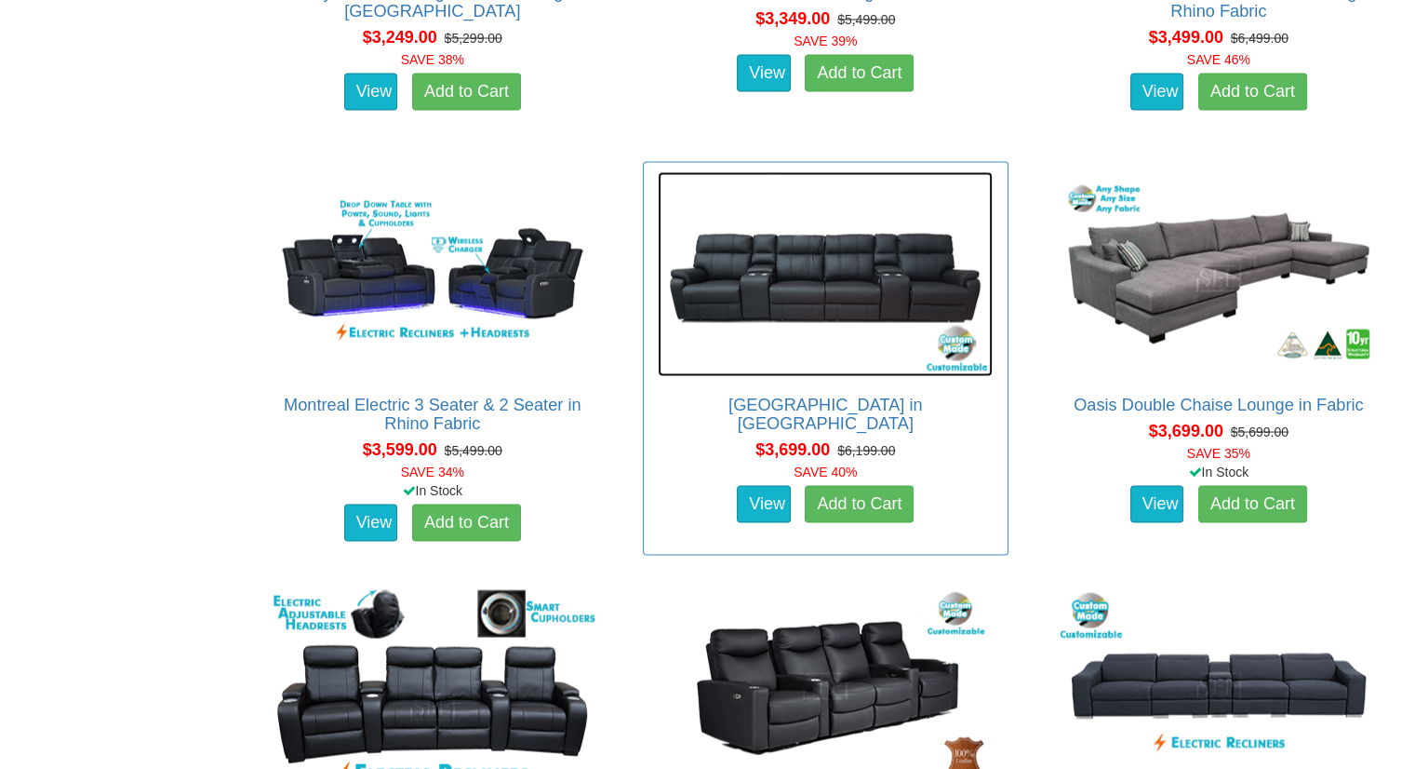
click at [815, 278] on img at bounding box center [825, 274] width 335 height 205
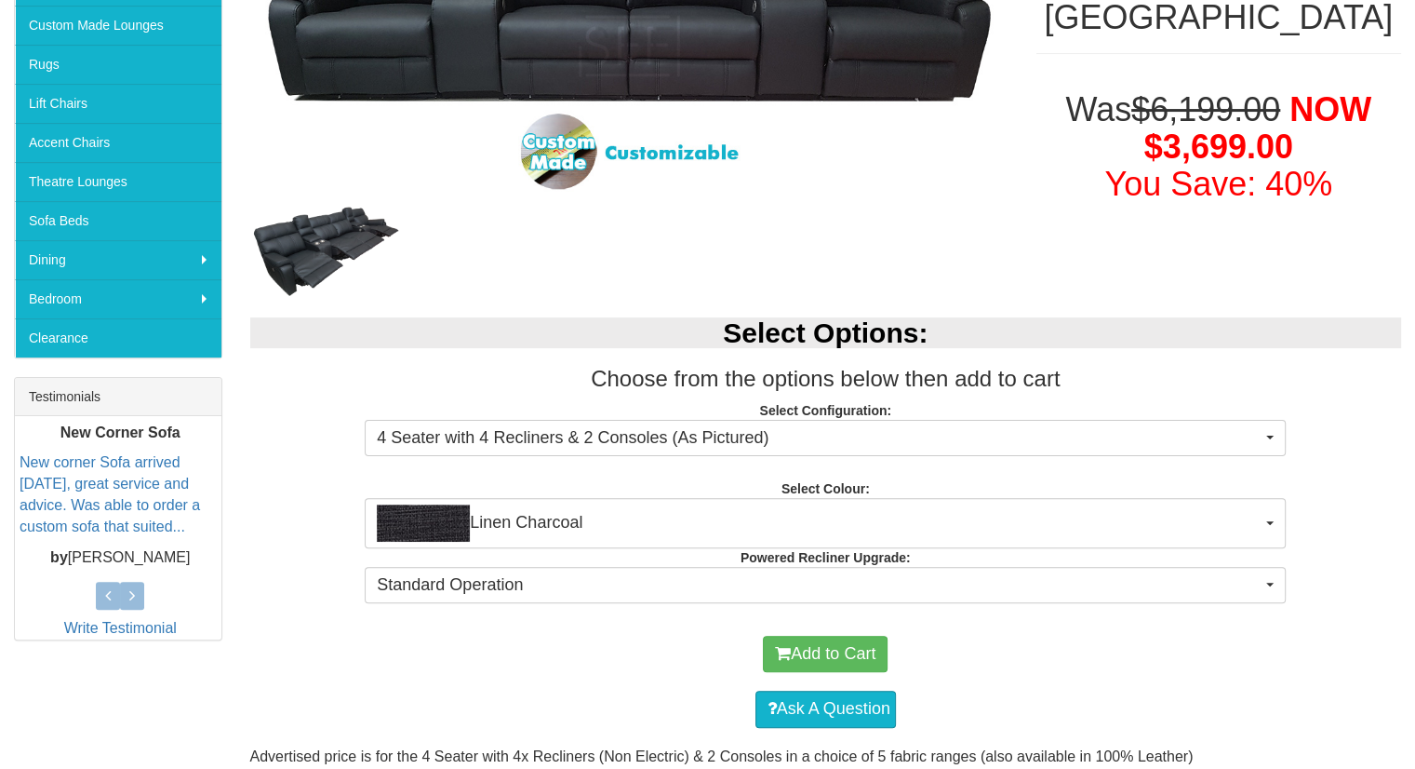
scroll to position [596, 0]
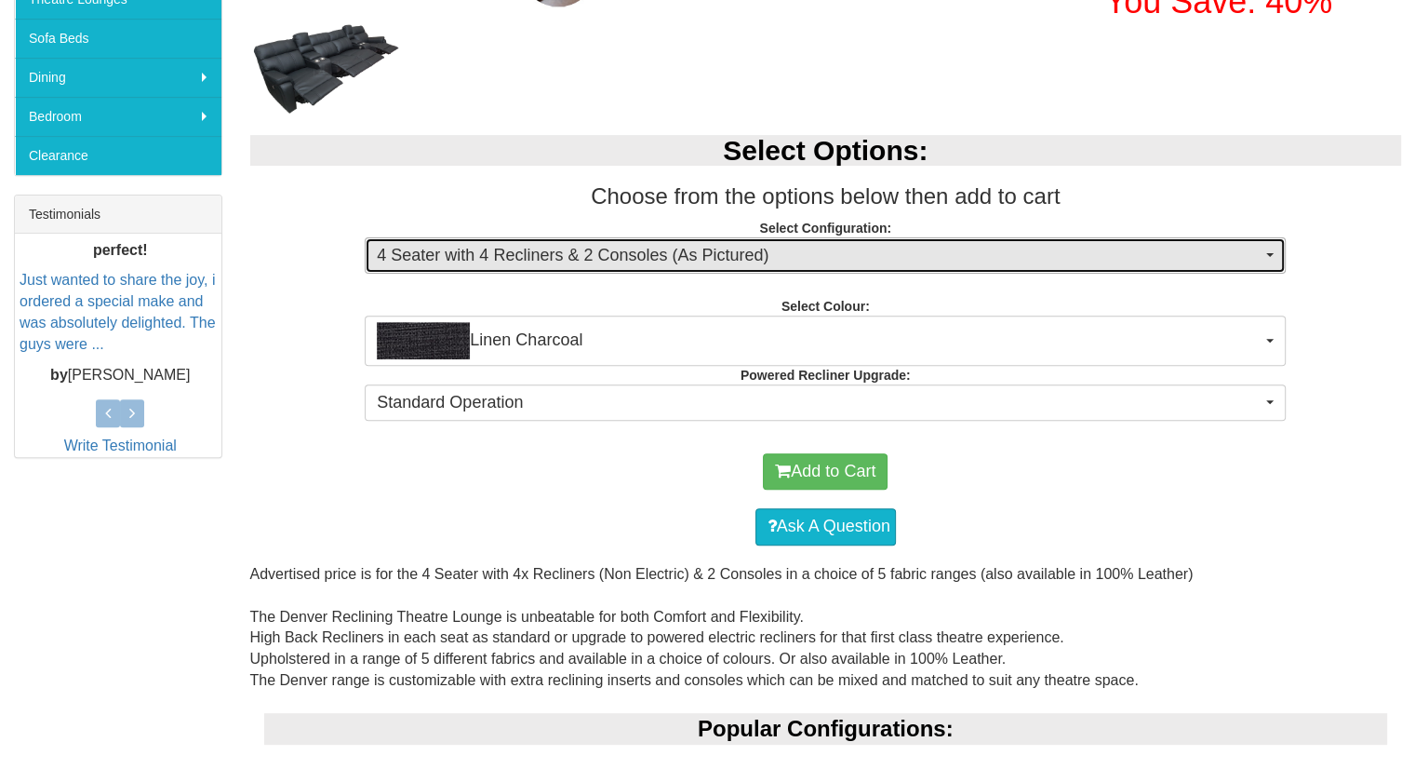
click at [735, 254] on span "4 Seater with 4 Recliners & 2 Consoles (As Pictured)" at bounding box center [819, 256] width 885 height 24
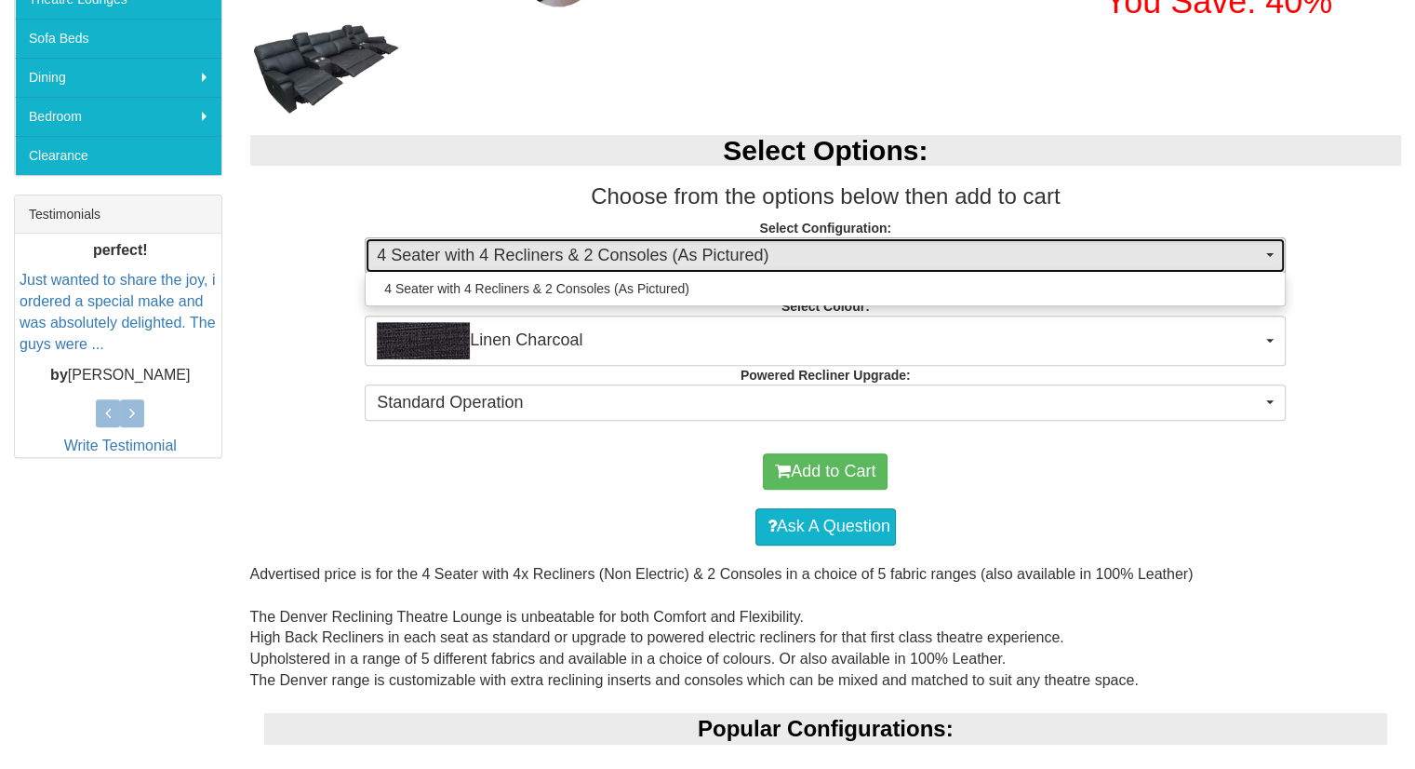
click at [735, 254] on span "4 Seater with 4 Recliners & 2 Consoles (As Pictured)" at bounding box center [819, 256] width 885 height 24
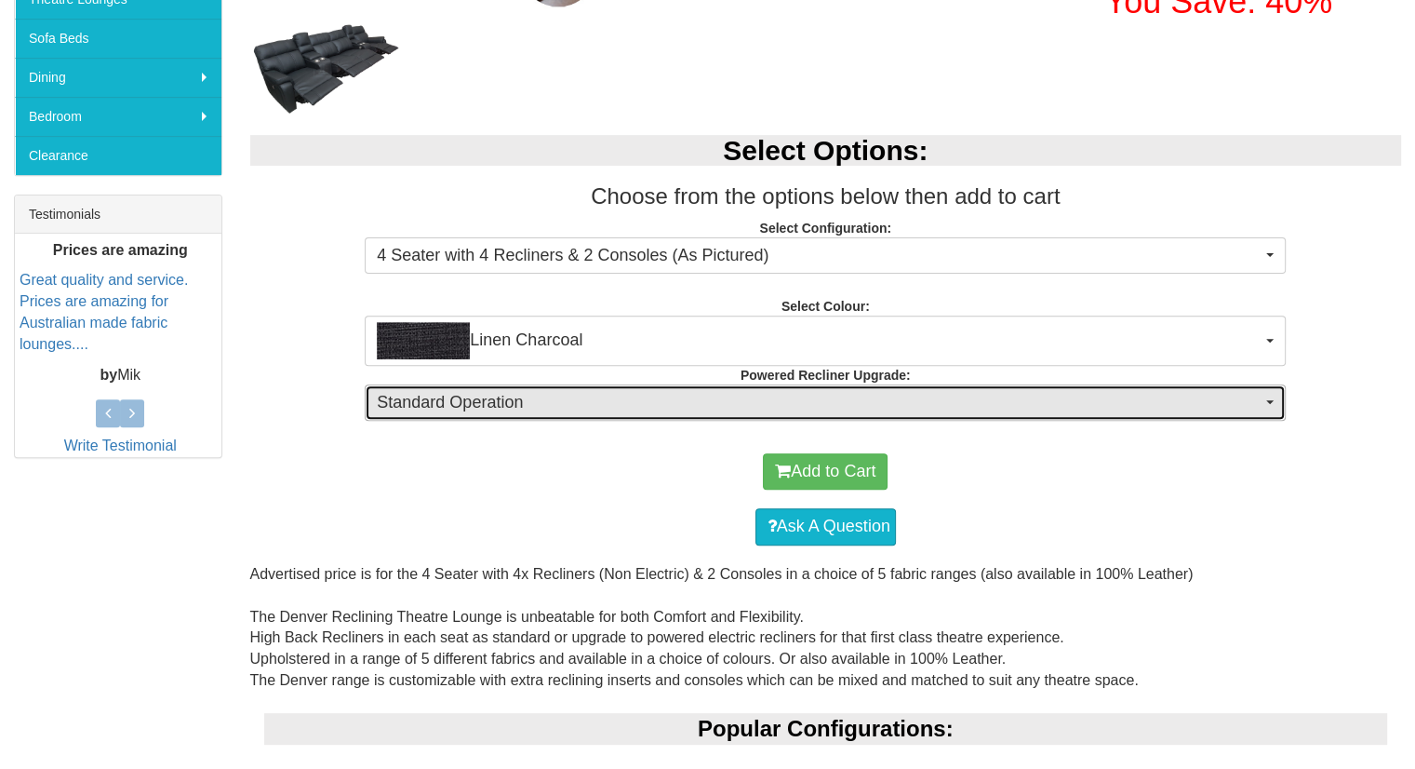
click at [531, 396] on span "Standard Operation" at bounding box center [819, 403] width 885 height 24
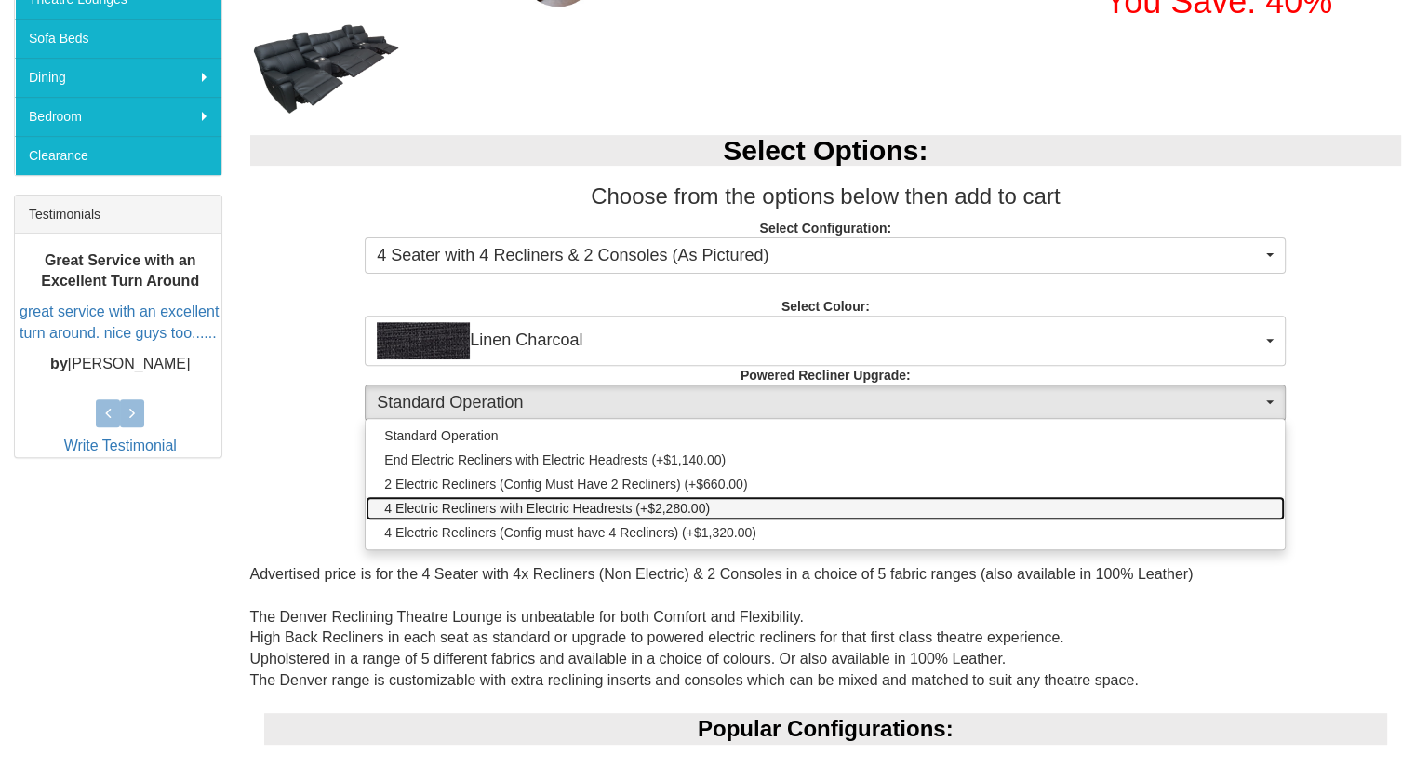
click at [497, 505] on span "4 Electric Recliners with Electric Headrests (+$2,280.00)" at bounding box center [547, 508] width 326 height 19
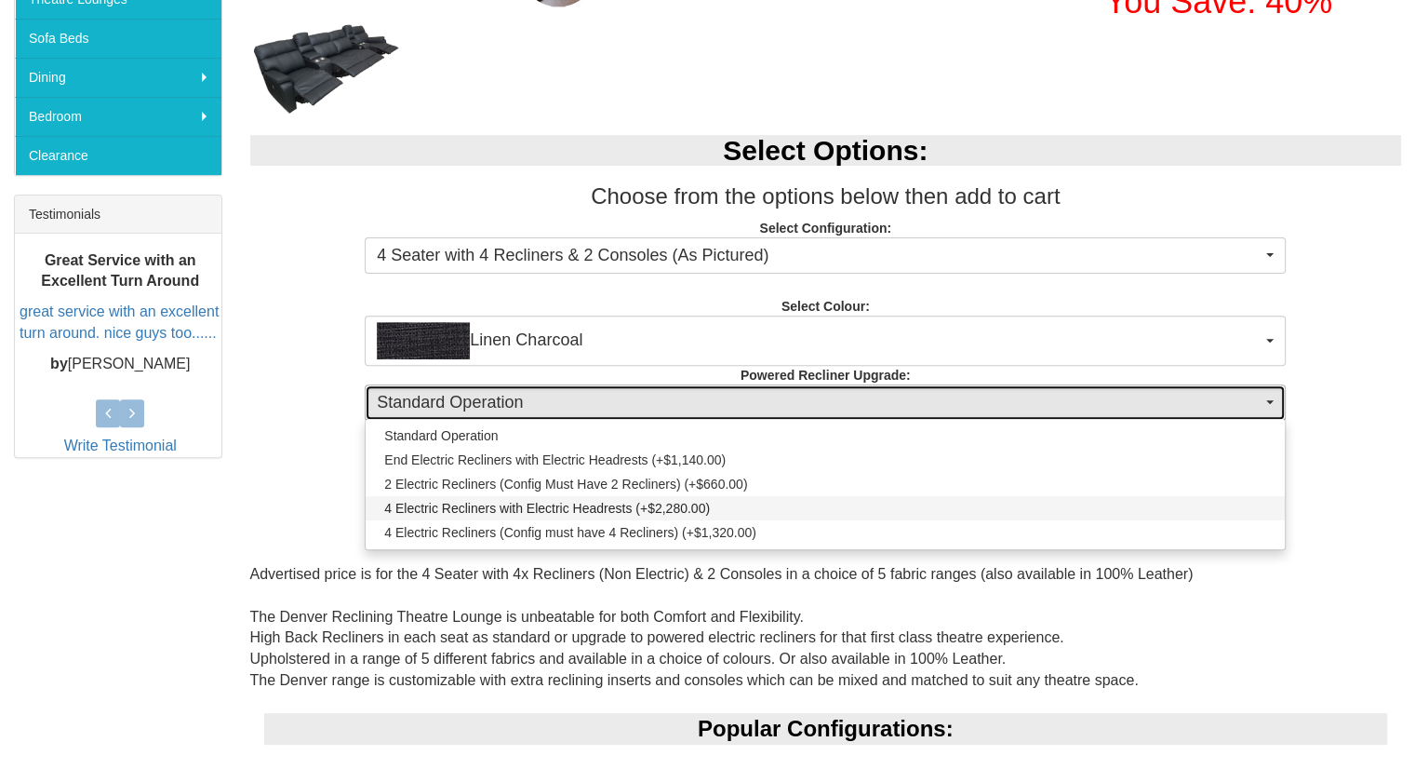
select select "1995"
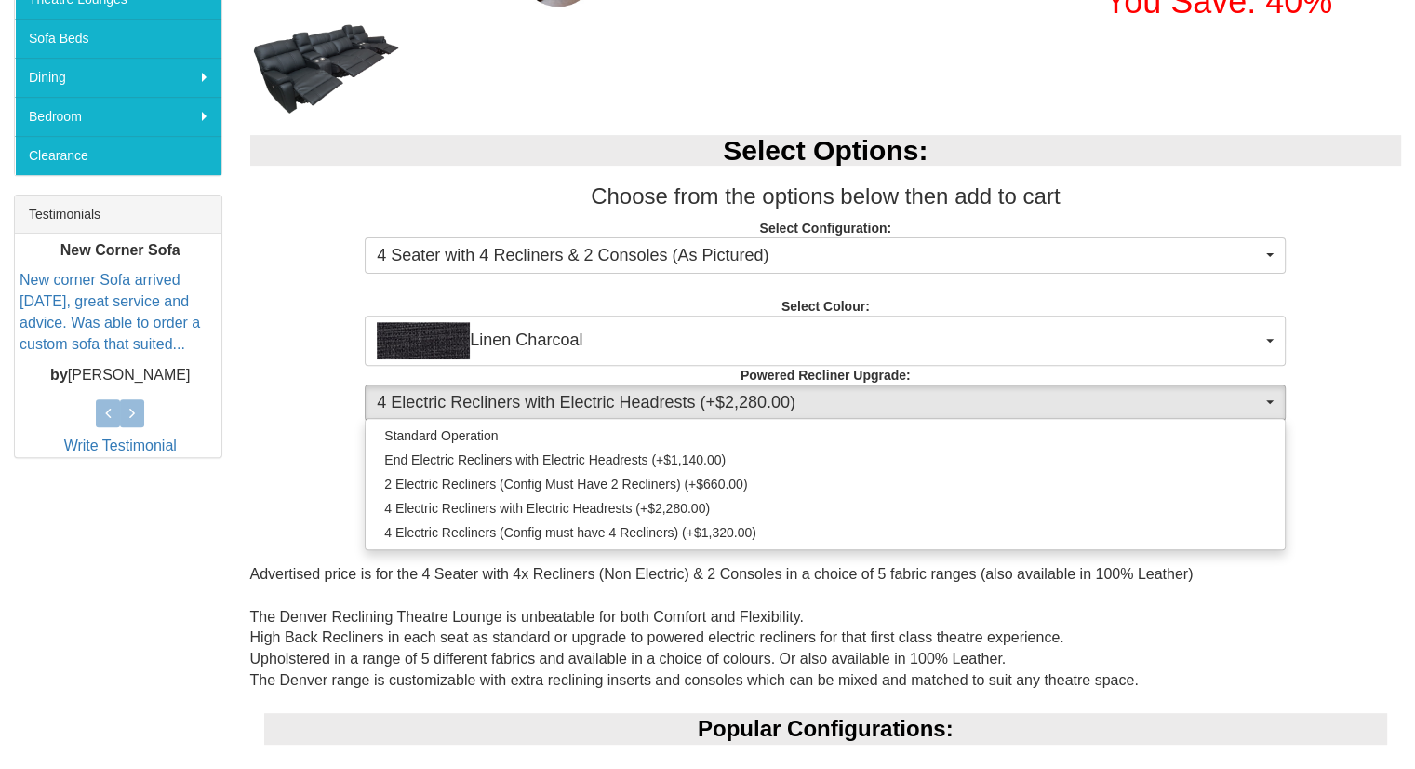
click at [361, 474] on div "Add to Cart" at bounding box center [826, 472] width 1133 height 56
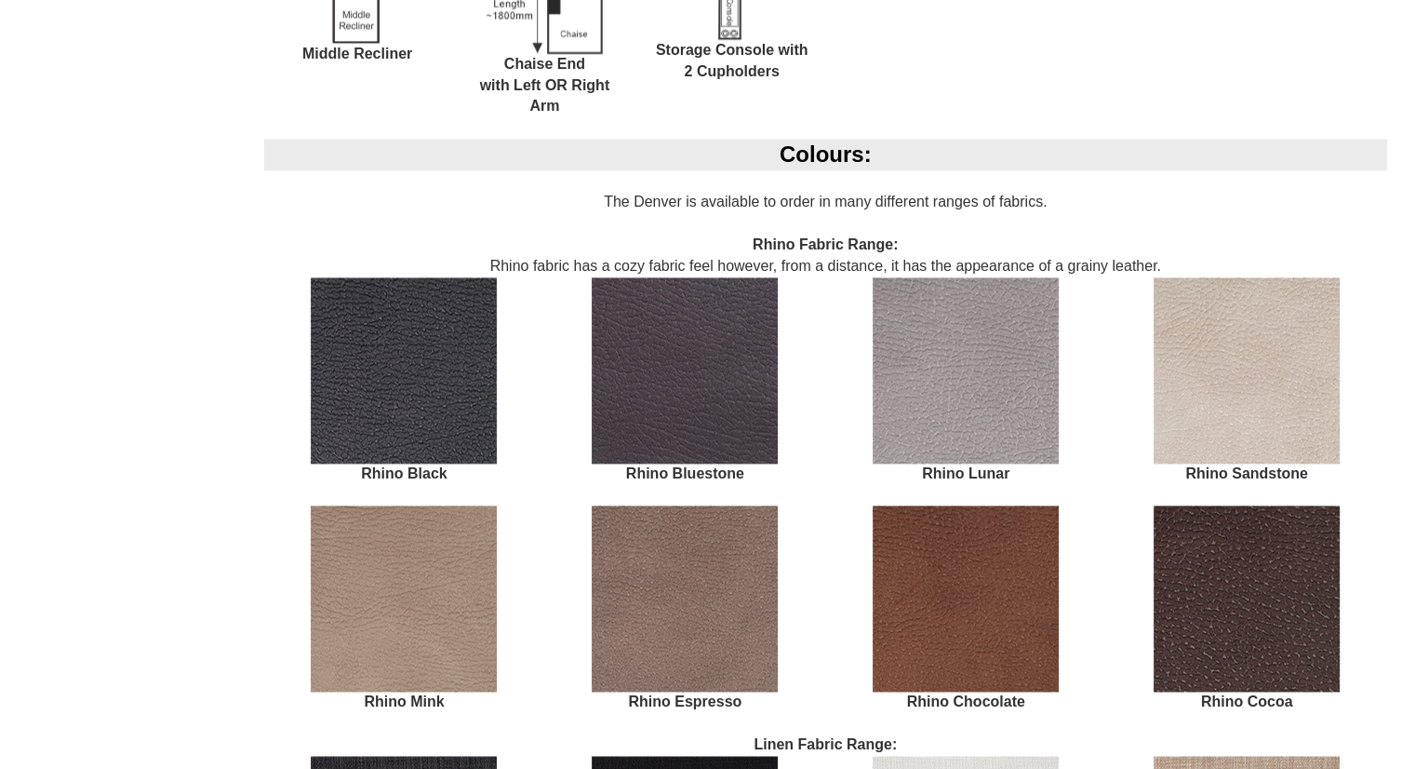
scroll to position [2682, 0]
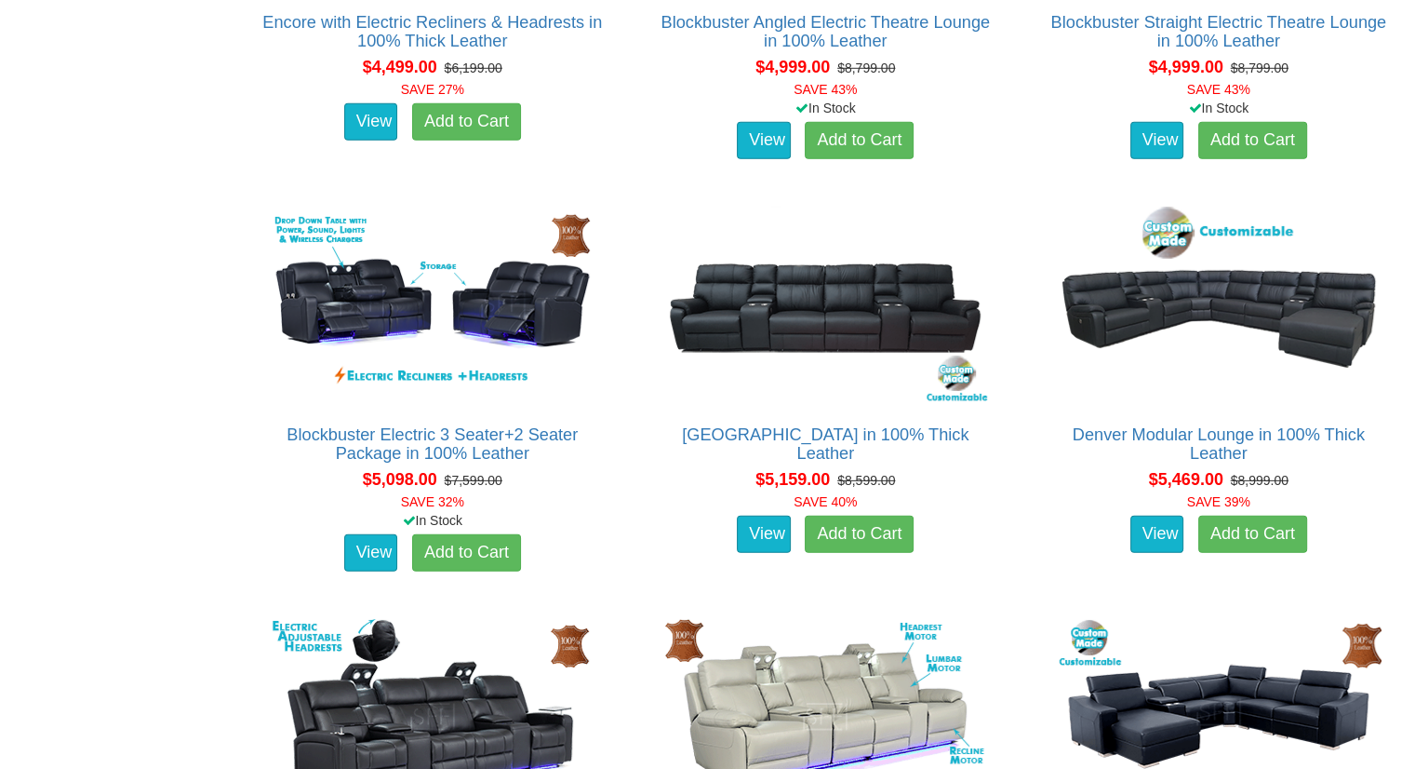
scroll to position [4939, 0]
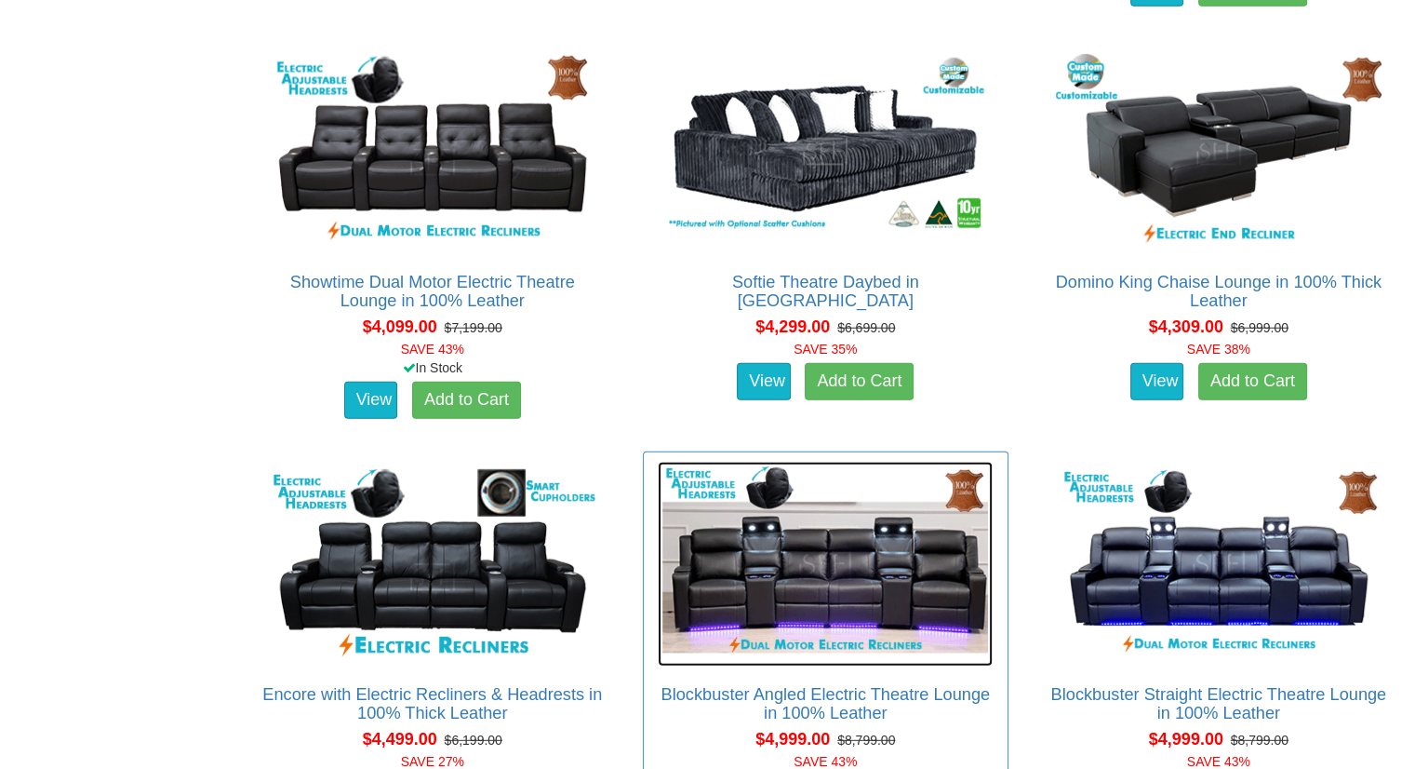
click at [824, 580] on img at bounding box center [825, 564] width 335 height 205
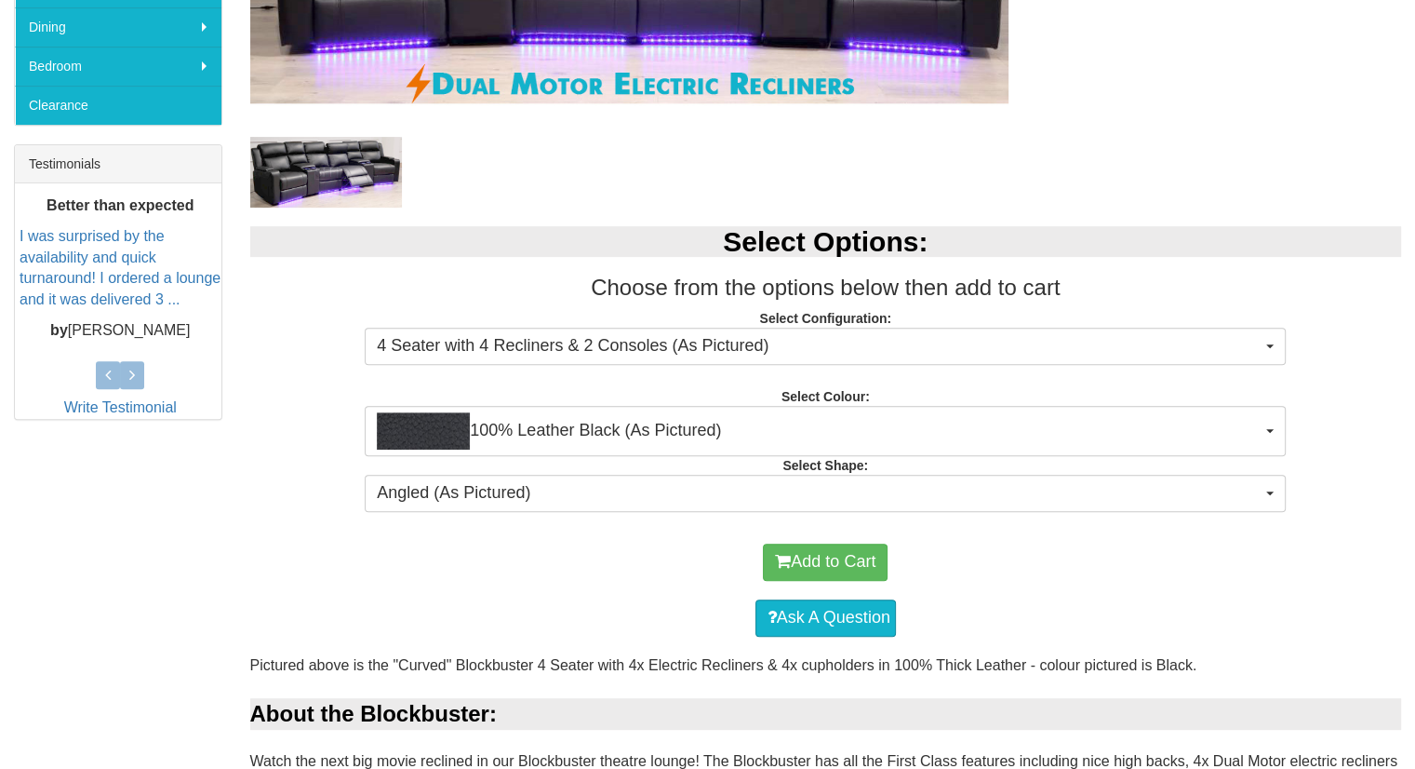
scroll to position [672, 0]
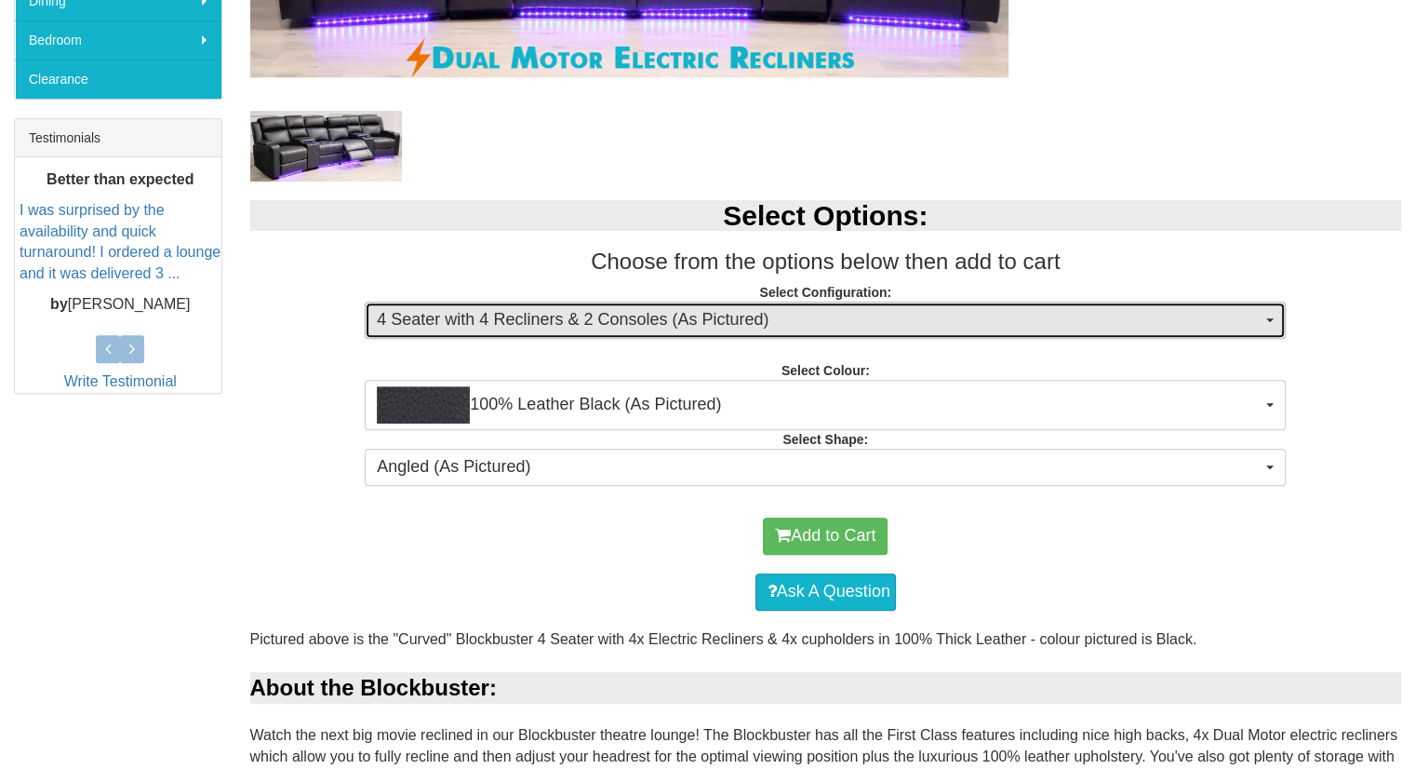
click at [574, 315] on span "4 Seater with 4 Recliners & 2 Consoles (As Pictured)" at bounding box center [819, 320] width 885 height 24
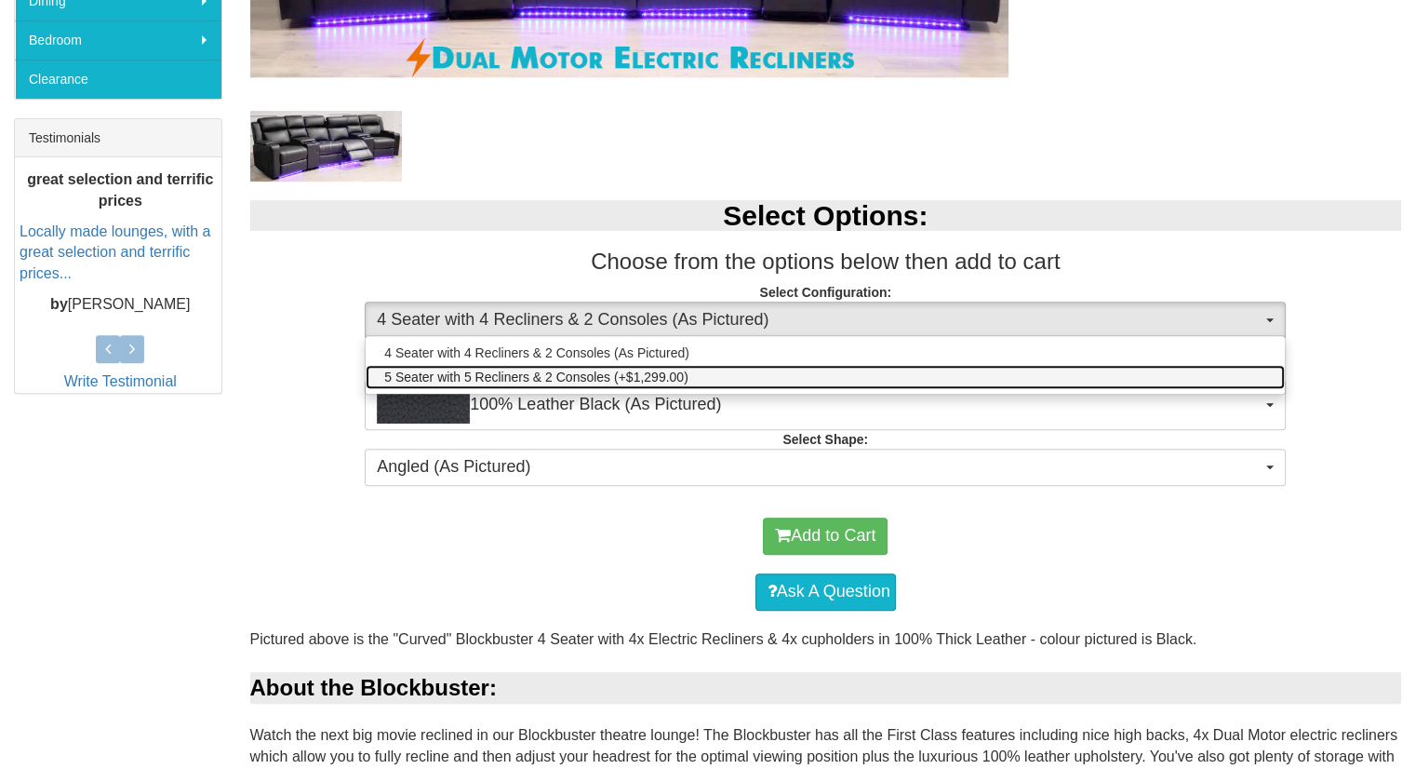
click at [539, 374] on span "5 Seater with 5 Recliners & 2 Consoles (+$1,299.00)" at bounding box center [535, 377] width 303 height 19
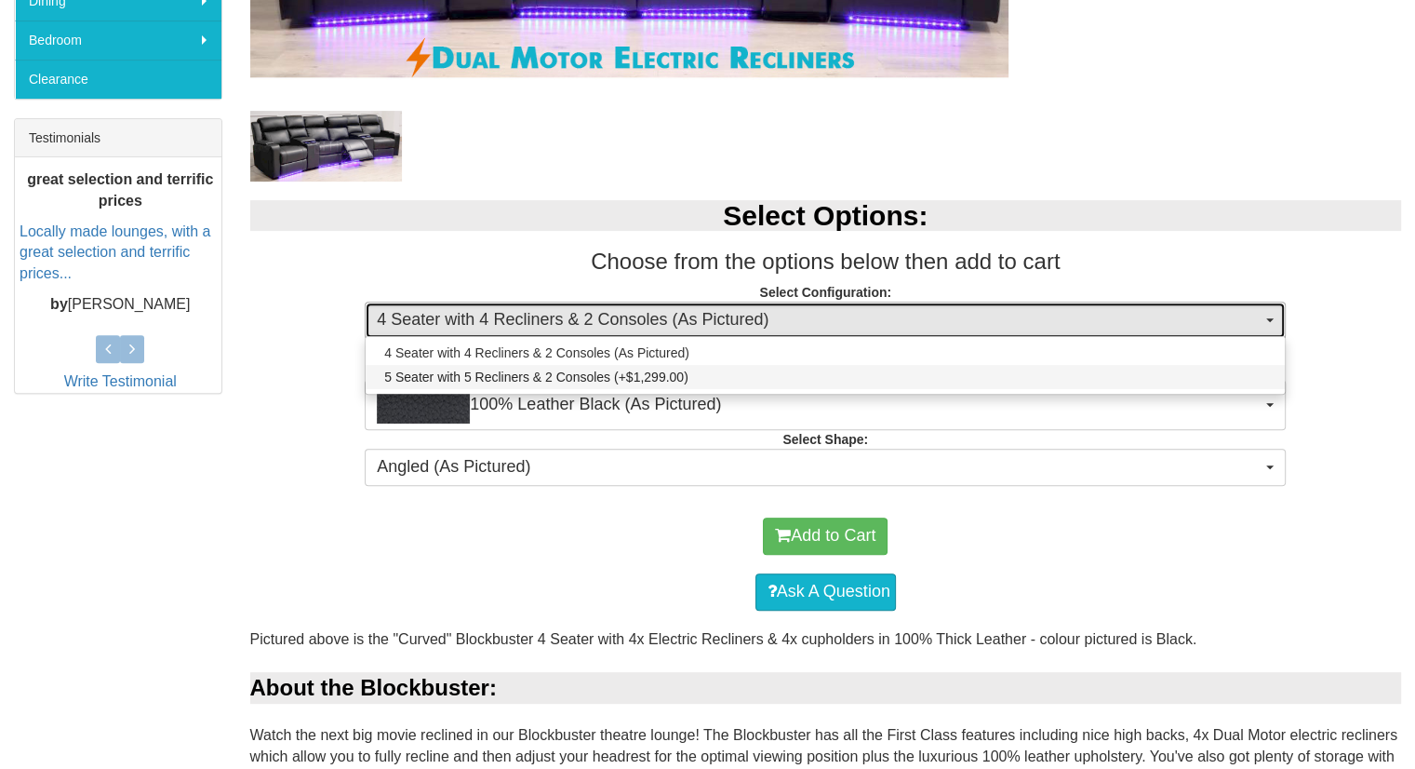
select select "1249"
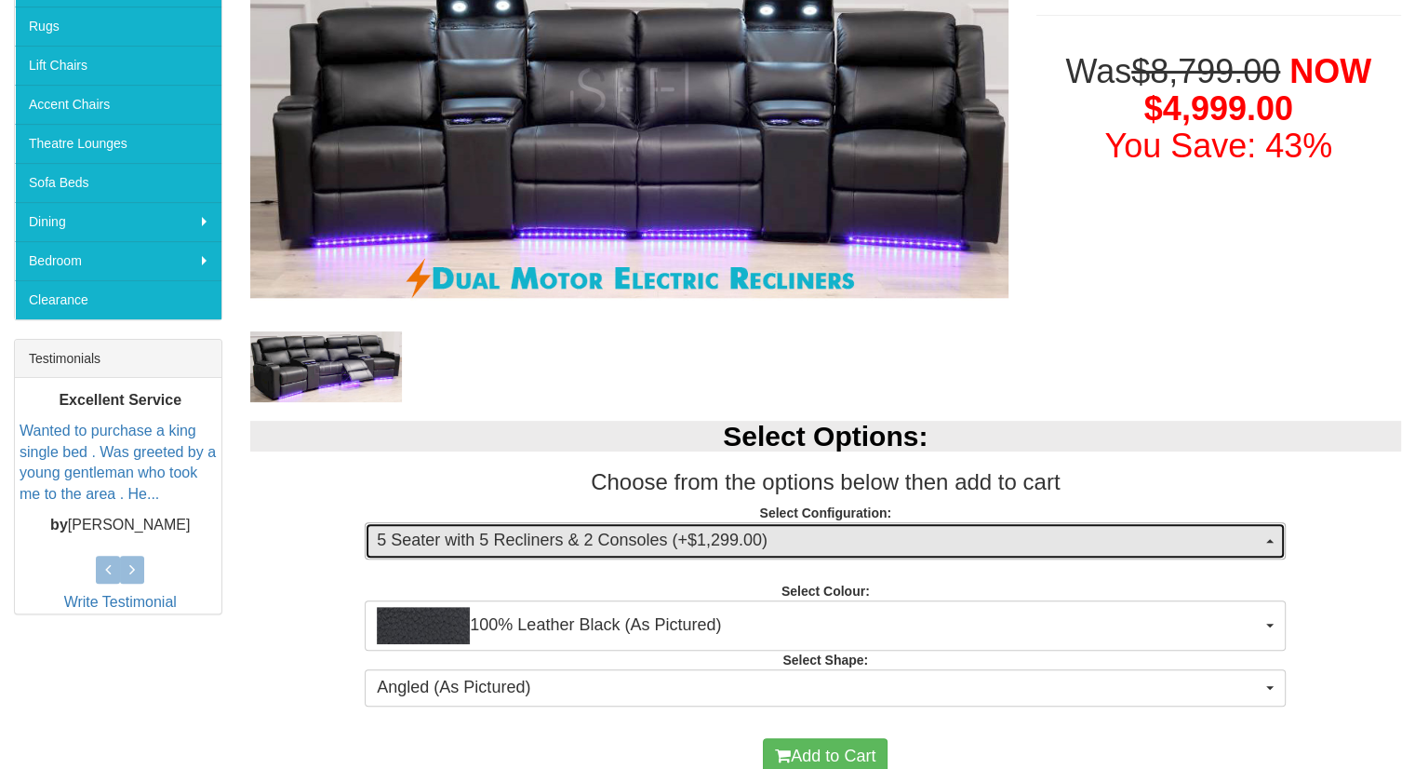
scroll to position [0, 0]
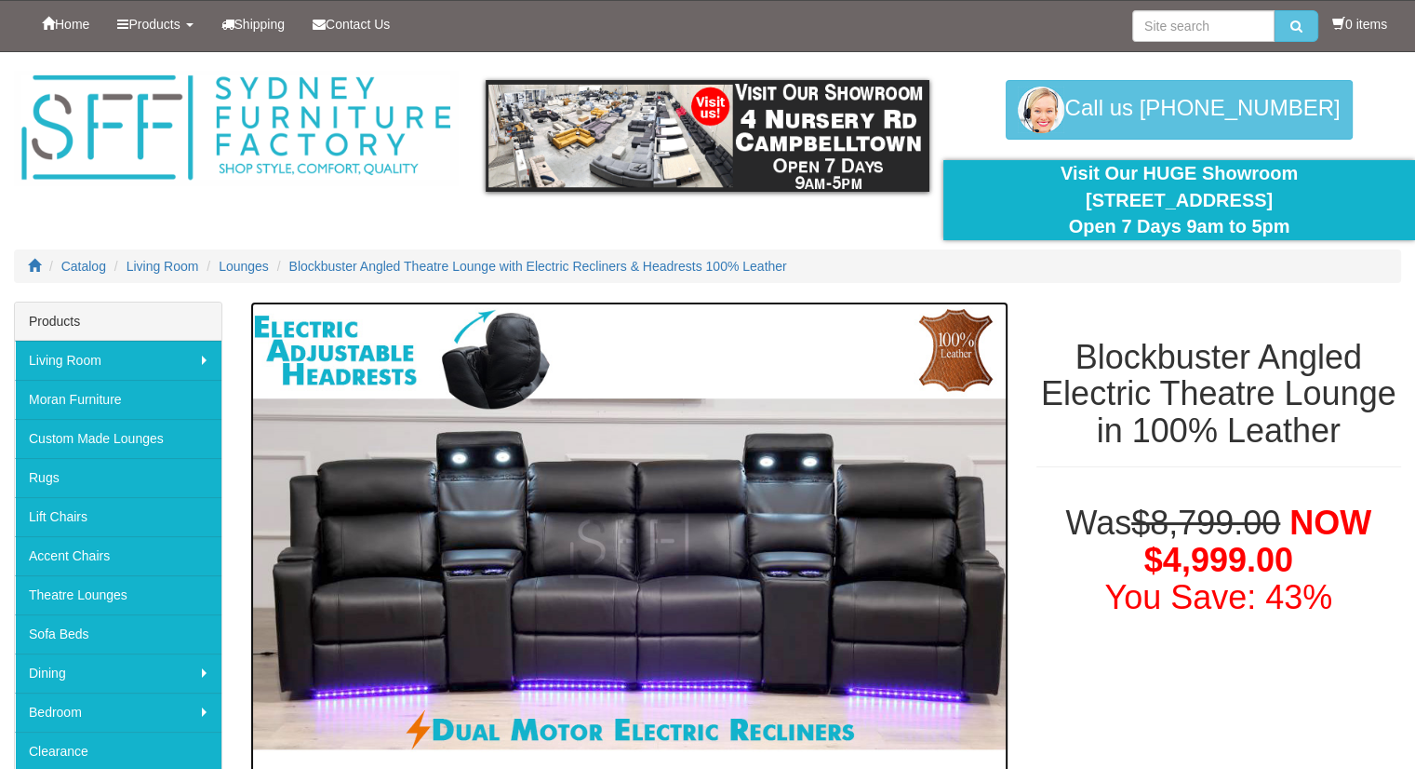
click at [636, 564] on img at bounding box center [629, 541] width 758 height 481
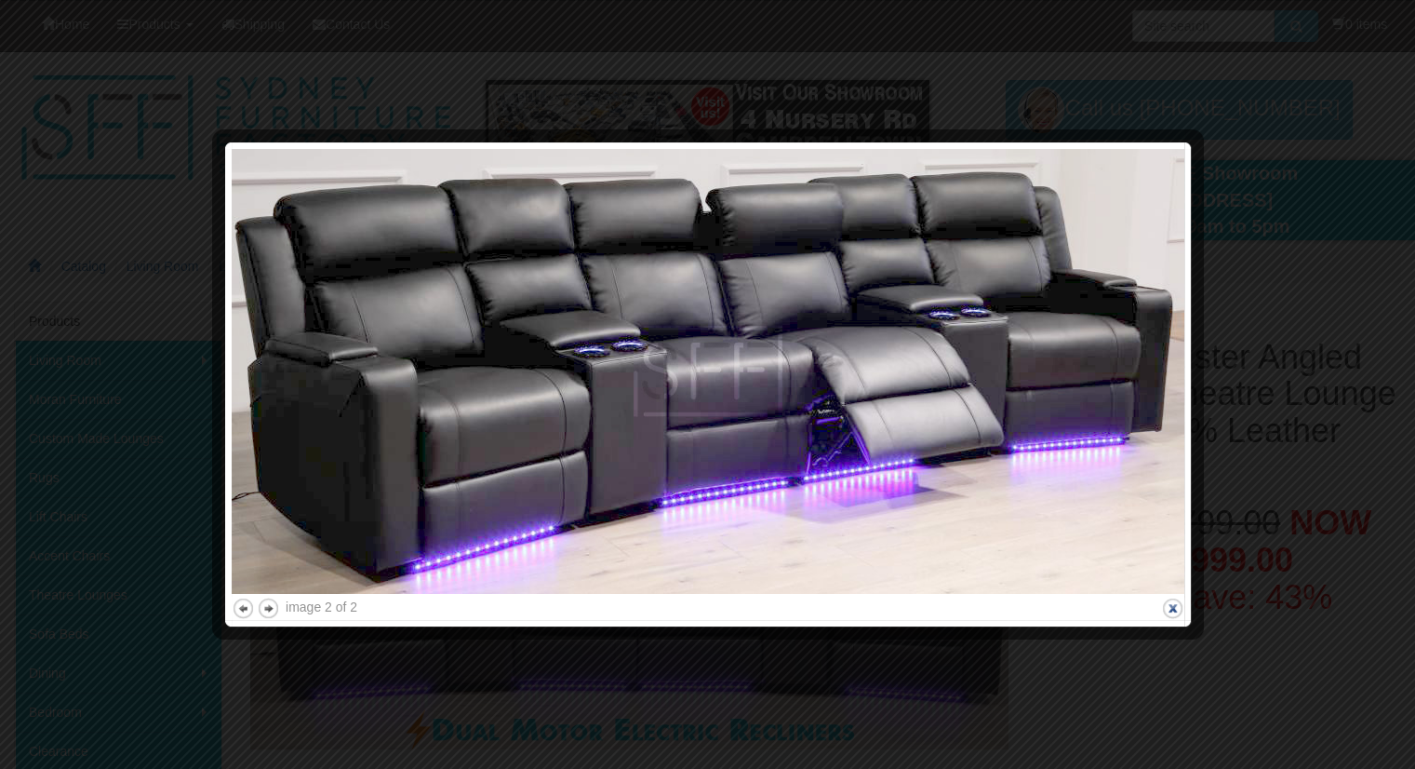
click at [1166, 602] on button "close" at bounding box center [1172, 607] width 23 height 23
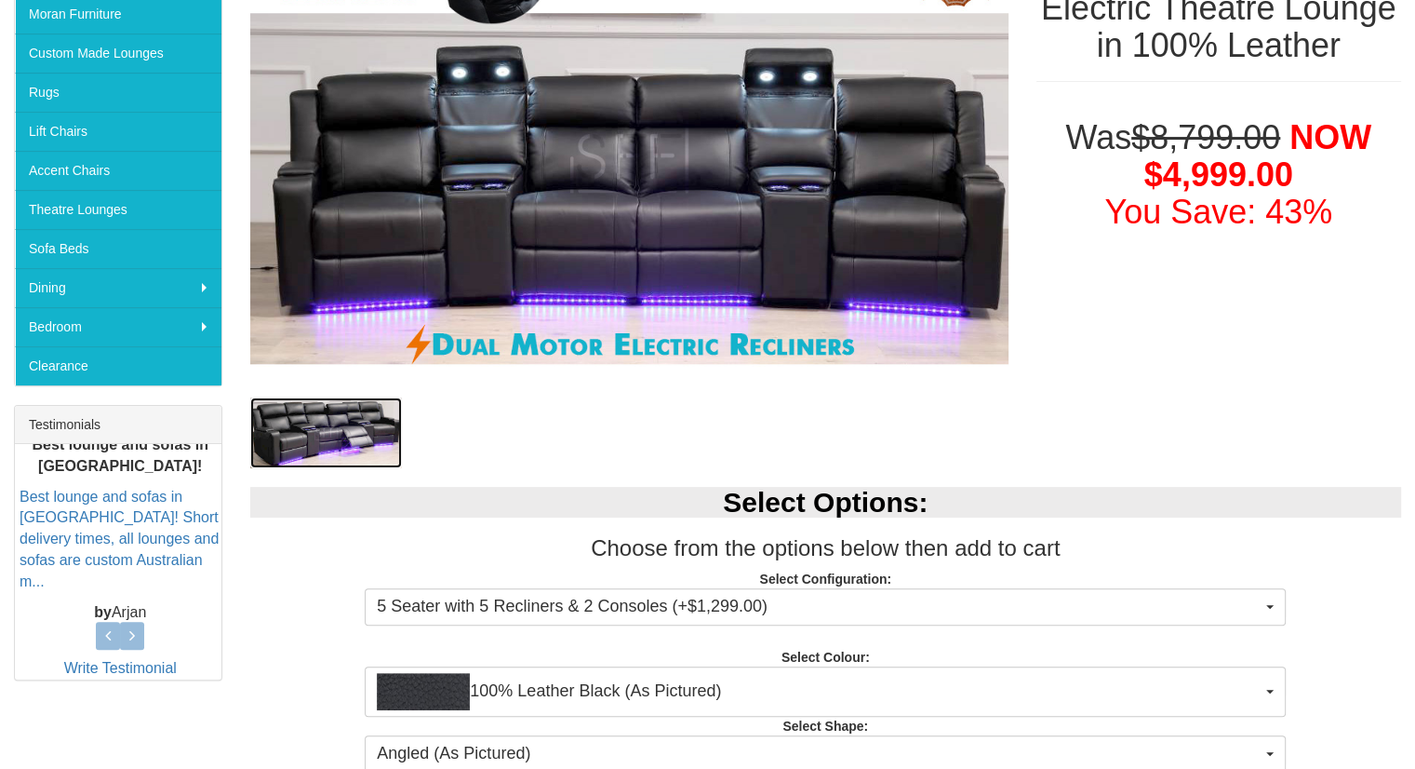
scroll to position [361, 0]
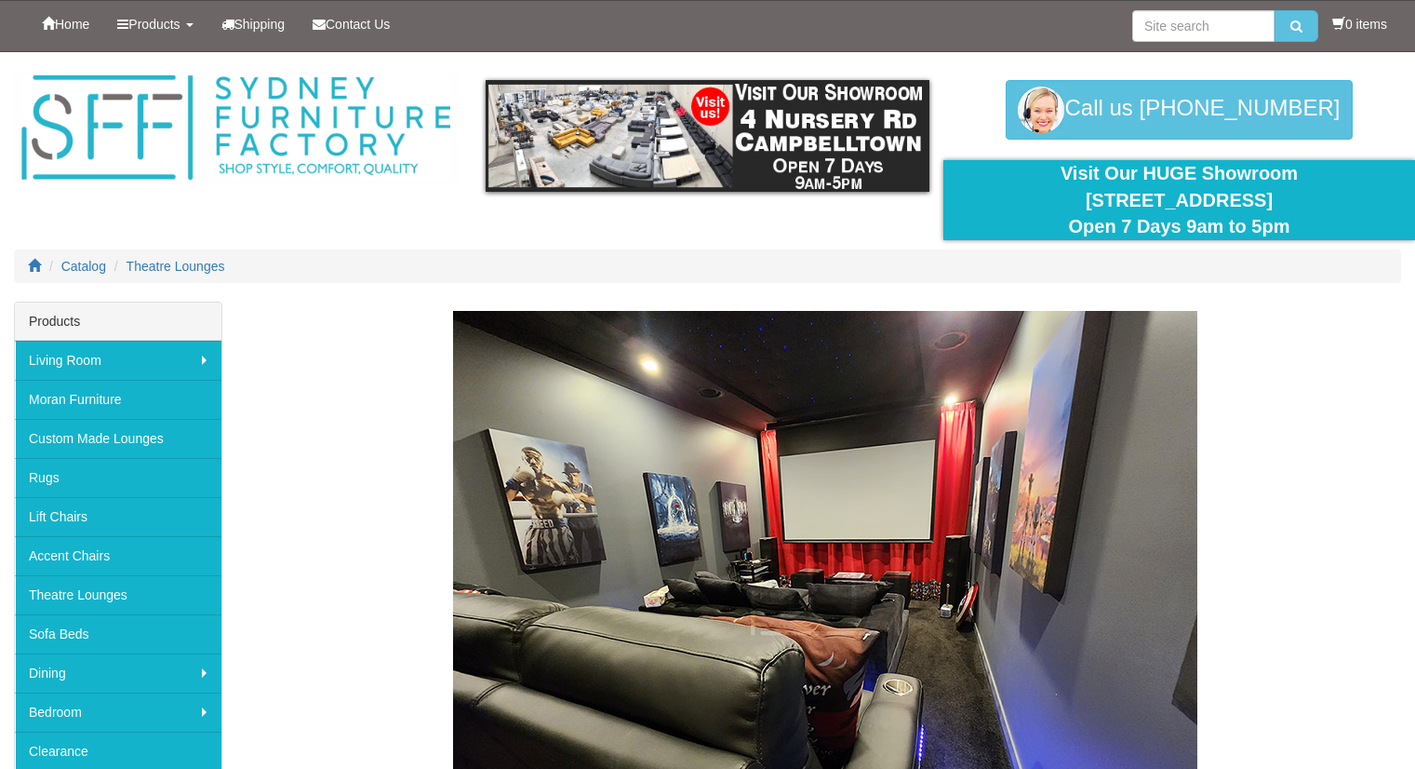
scroll to position [4939, 0]
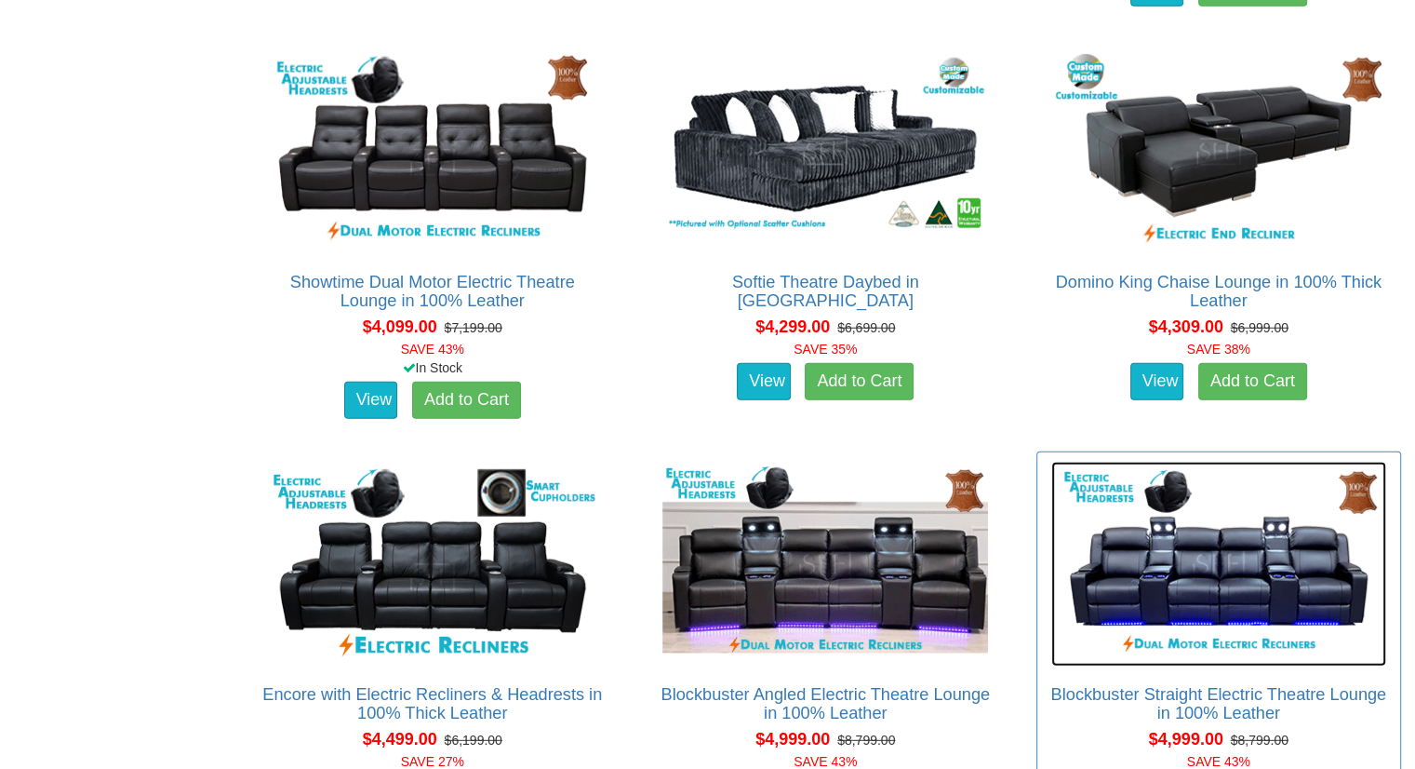
click at [1213, 553] on img at bounding box center [1218, 564] width 335 height 205
